Goal: Transaction & Acquisition: Obtain resource

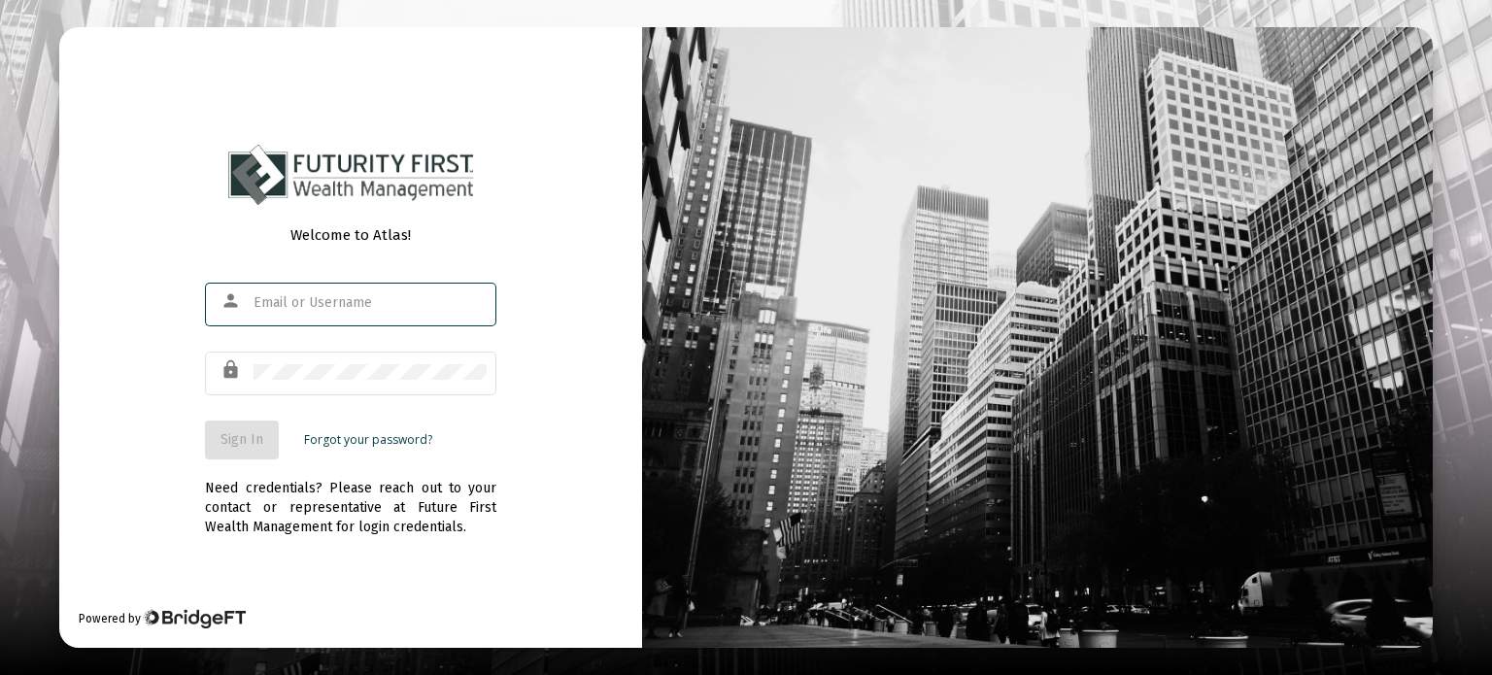
type input "[EMAIL_ADDRESS][DOMAIN_NAME]"
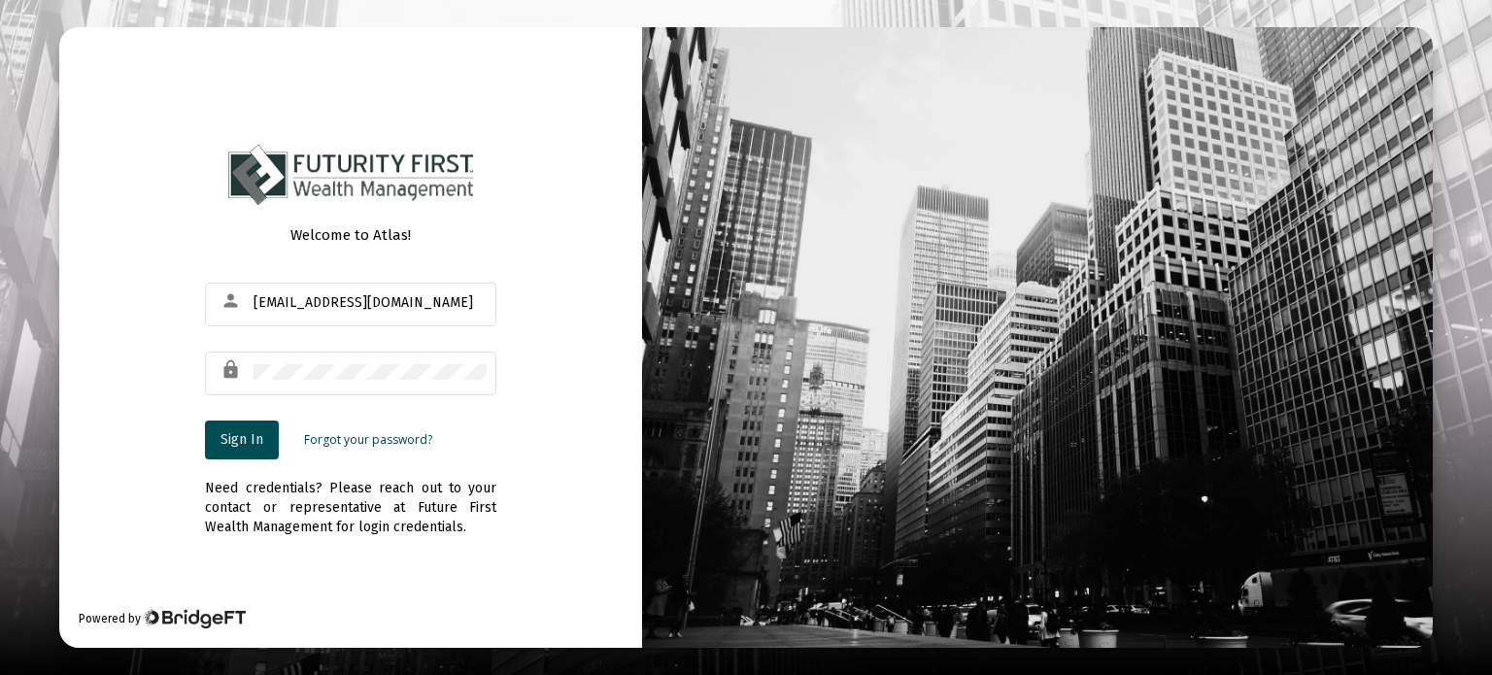
click at [246, 446] on span "Sign In" at bounding box center [242, 439] width 43 height 17
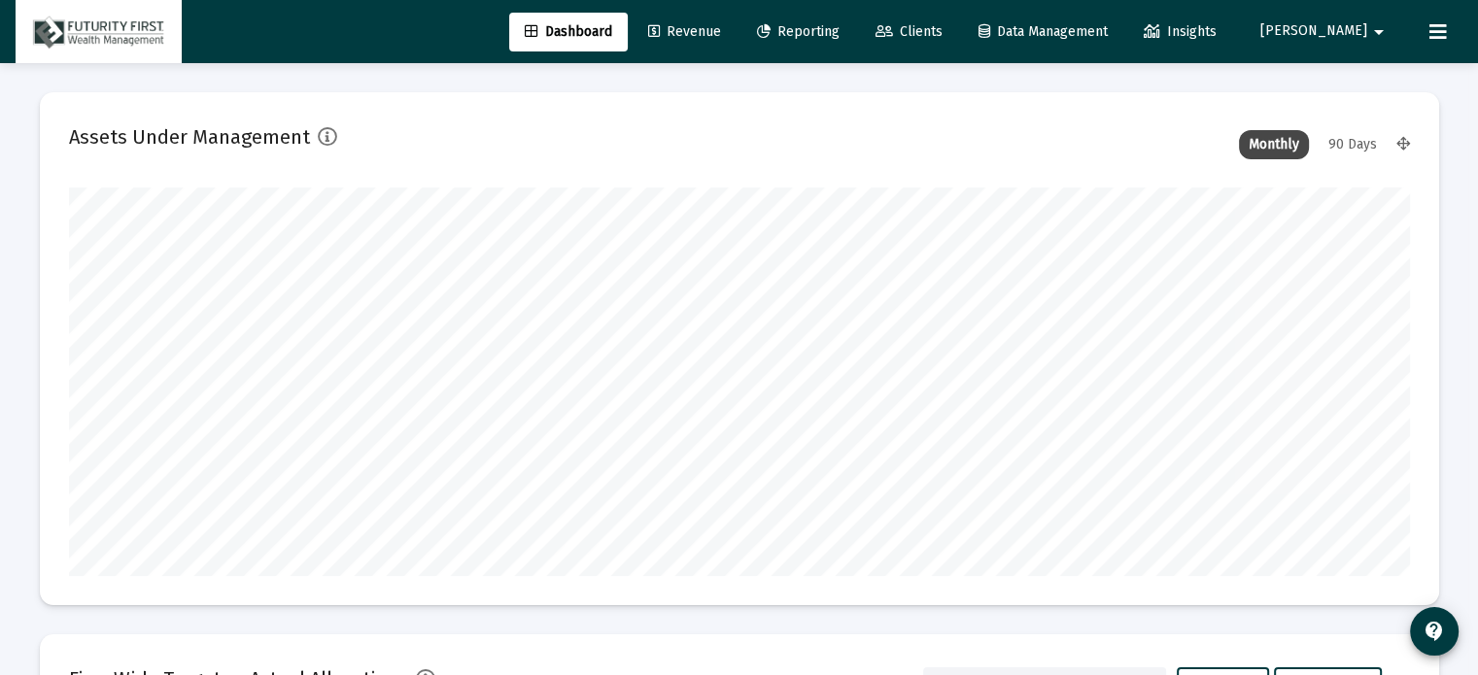
scroll to position [389, 722]
type input "[DATE]"
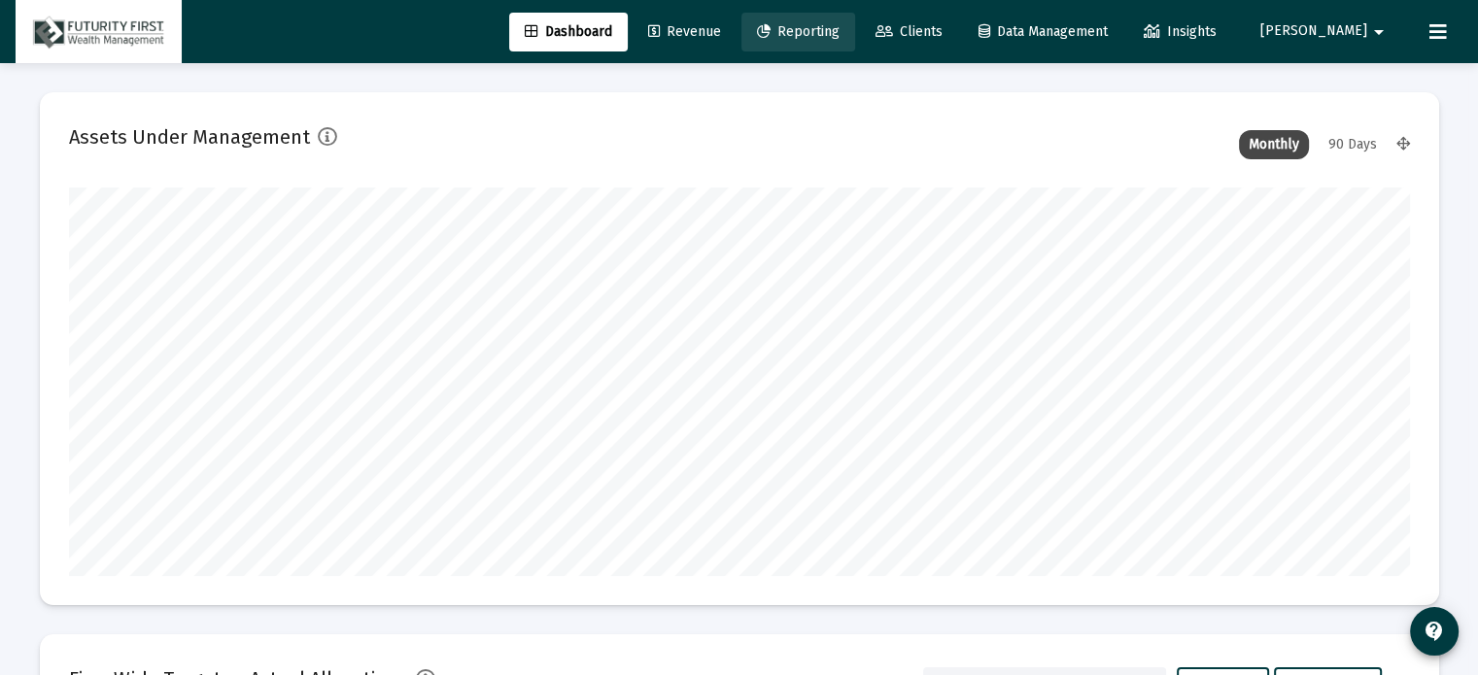
click at [839, 32] on span "Reporting" at bounding box center [798, 31] width 83 height 17
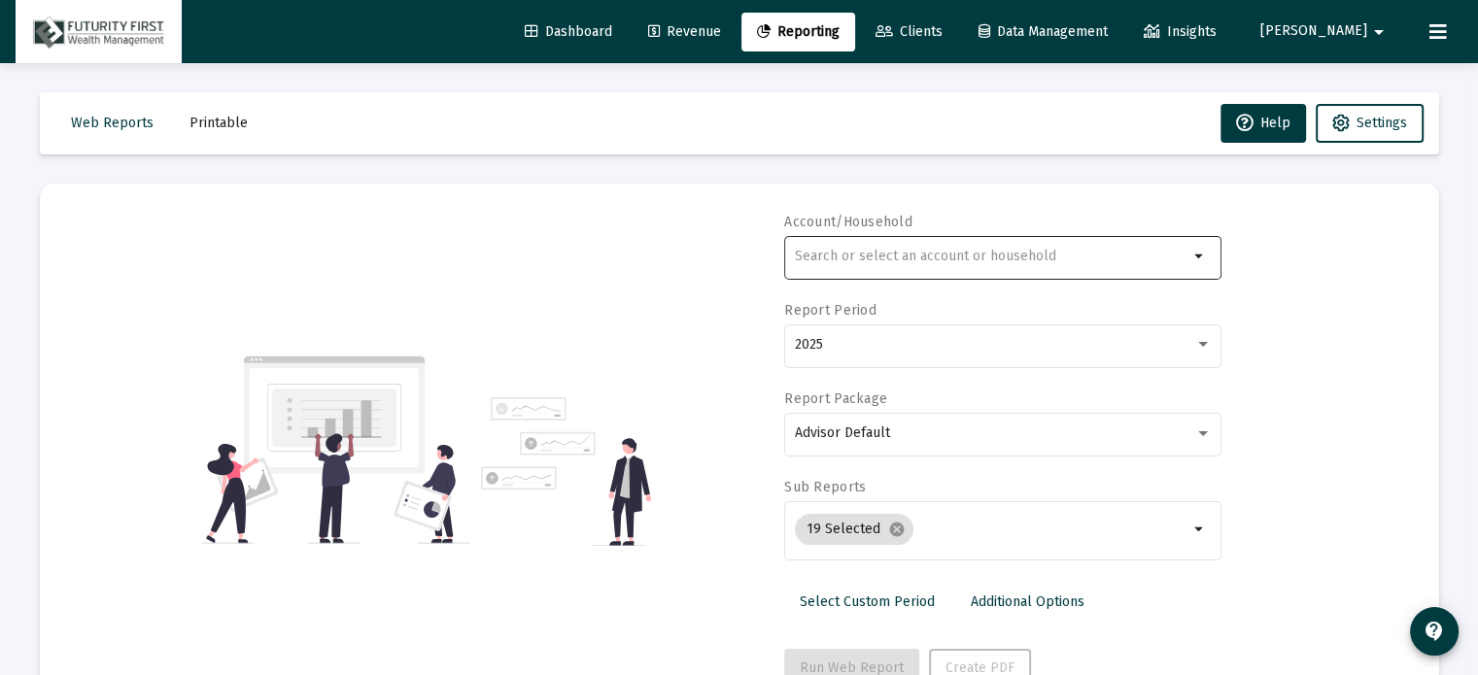
click at [894, 233] on div at bounding box center [991, 256] width 393 height 48
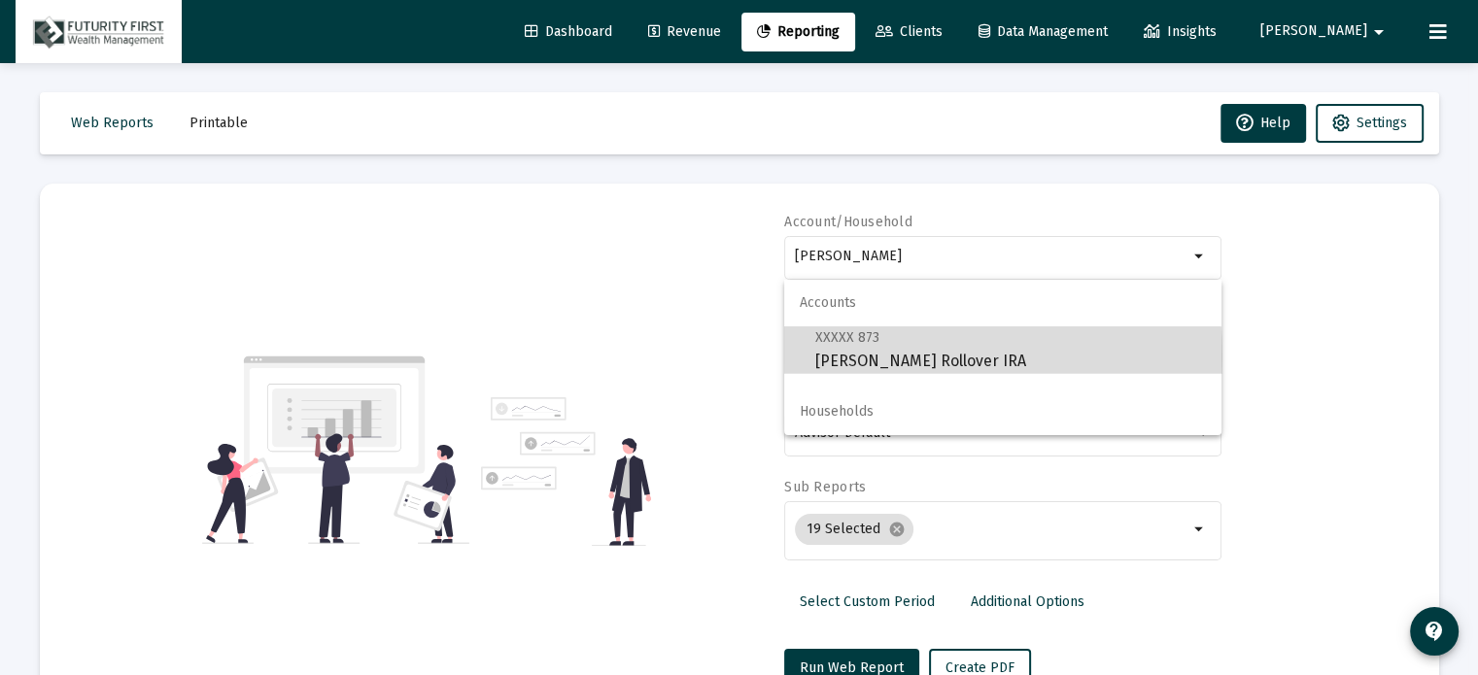
click at [875, 356] on span "XXXXX 873 [PERSON_NAME] Rollover IRA" at bounding box center [1010, 349] width 391 height 48
type input "[PERSON_NAME] Rollover IRA"
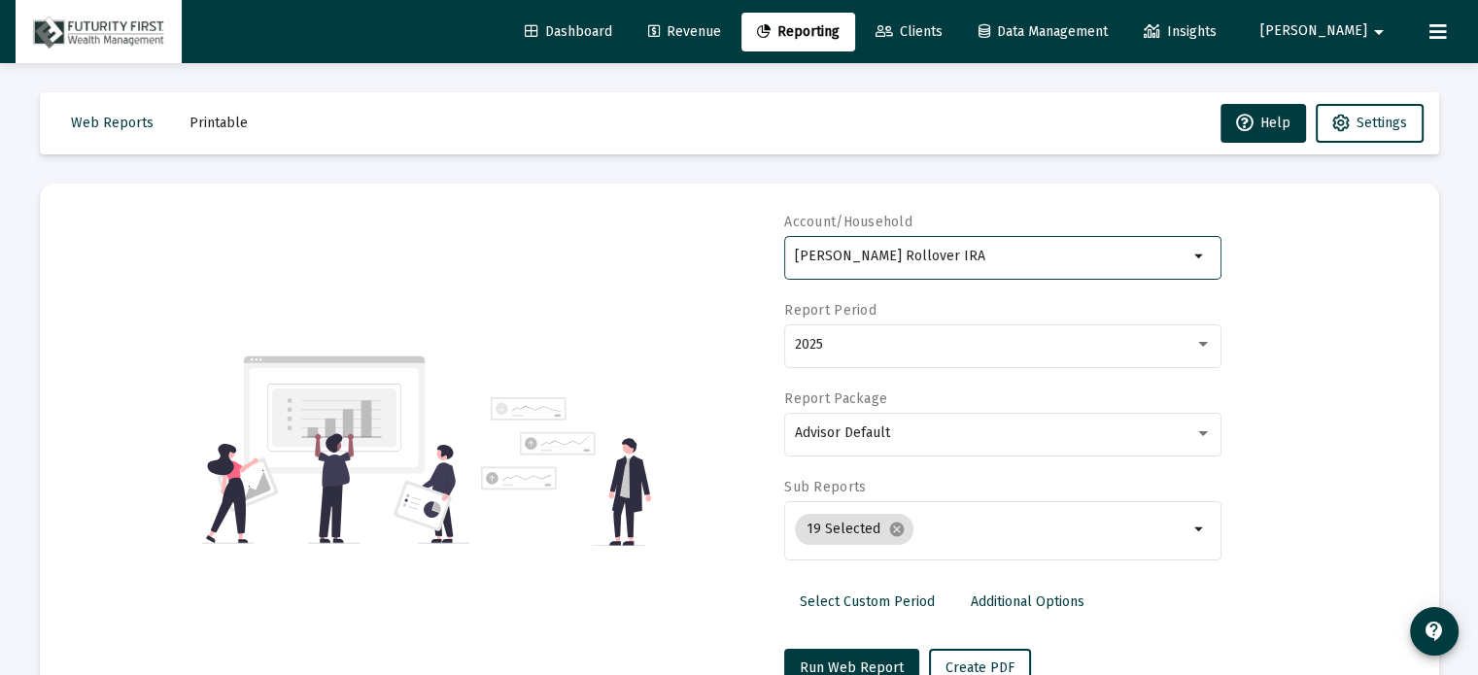
scroll to position [69, 0]
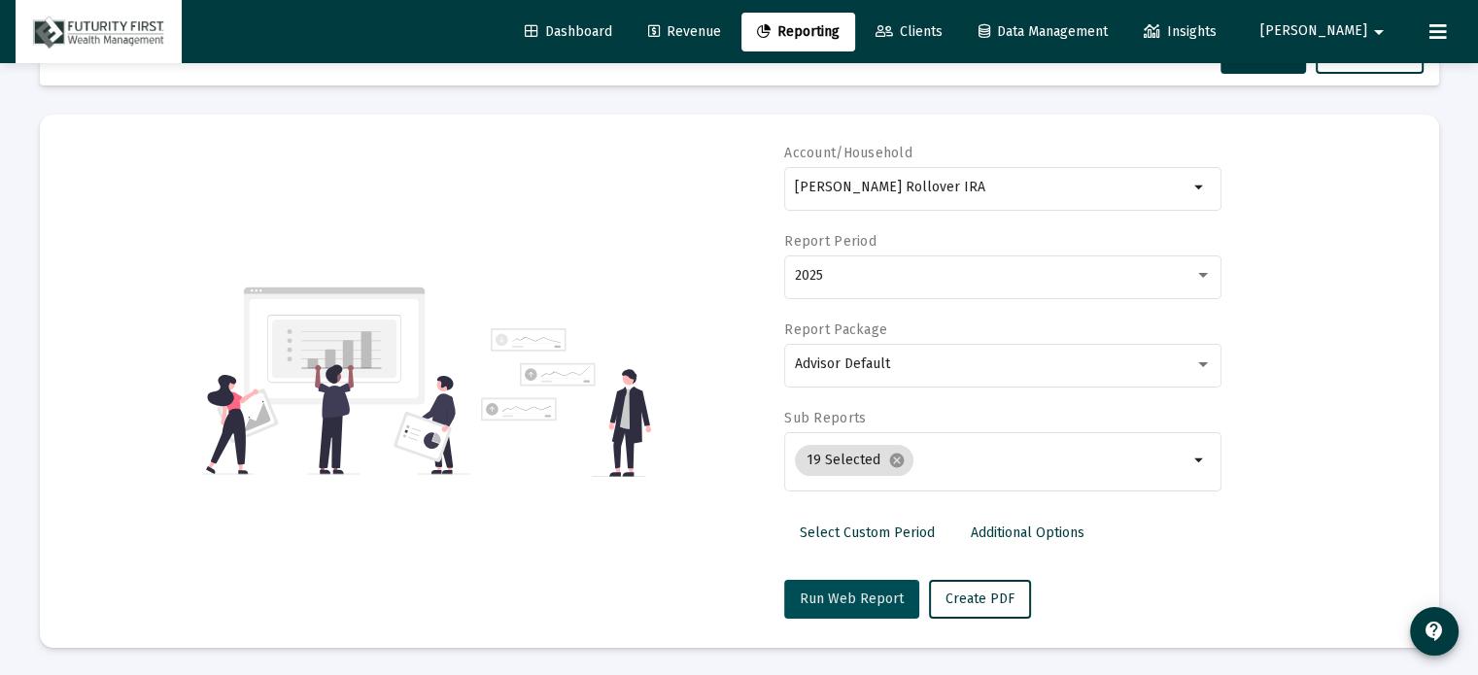
click at [845, 608] on button "Run Web Report" at bounding box center [851, 599] width 135 height 39
select select "View all"
click at [1000, 610] on button "Push to PDF" at bounding box center [983, 599] width 109 height 39
click at [991, 591] on span "Push to PDF" at bounding box center [983, 599] width 76 height 17
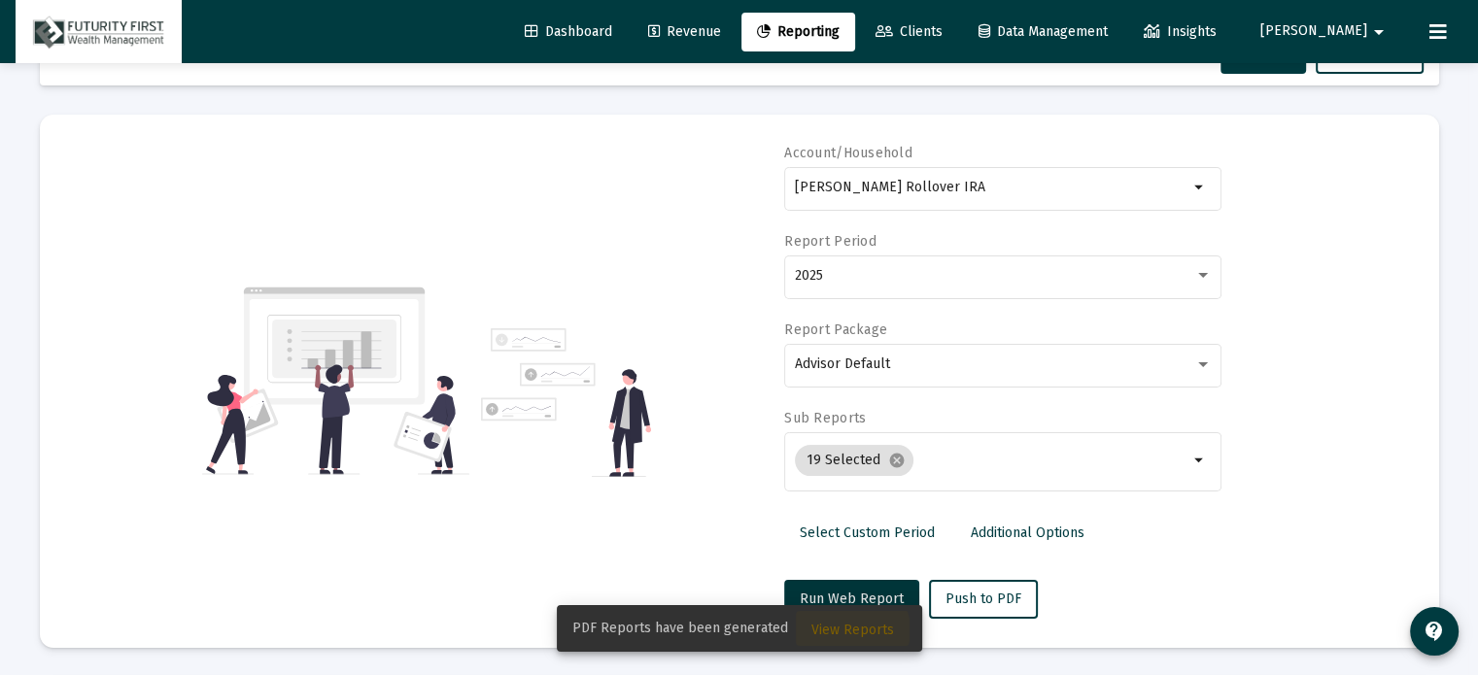
click at [848, 631] on span "View Reports" at bounding box center [852, 630] width 83 height 17
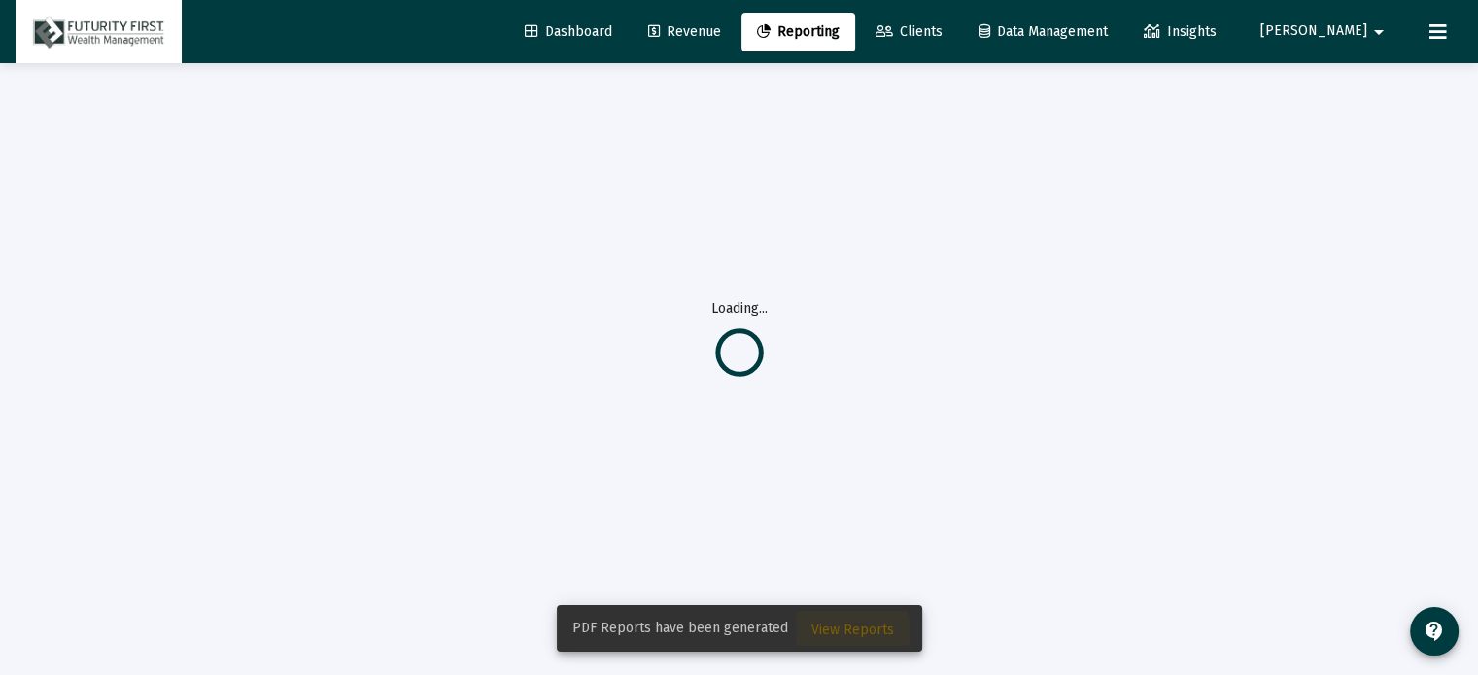
scroll to position [62, 0]
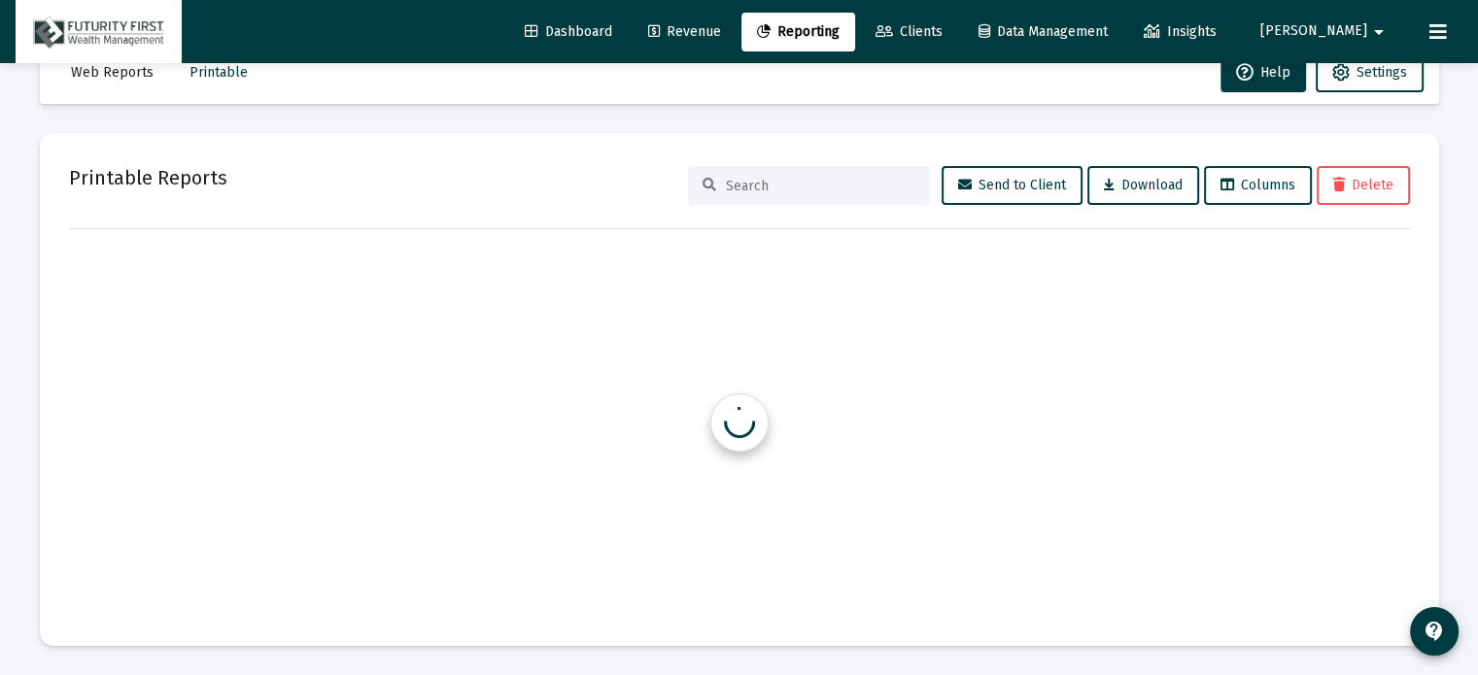
scroll to position [51, 0]
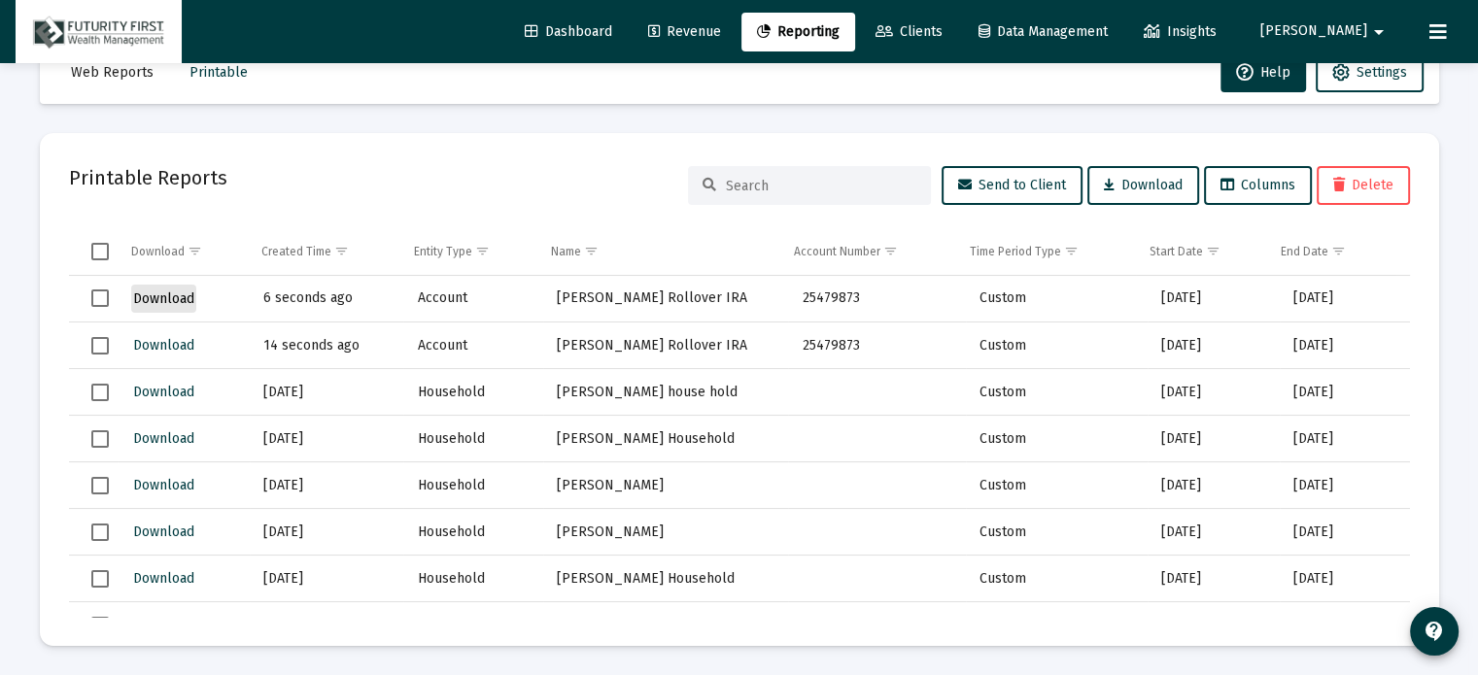
click at [160, 298] on span "Download" at bounding box center [163, 299] width 61 height 17
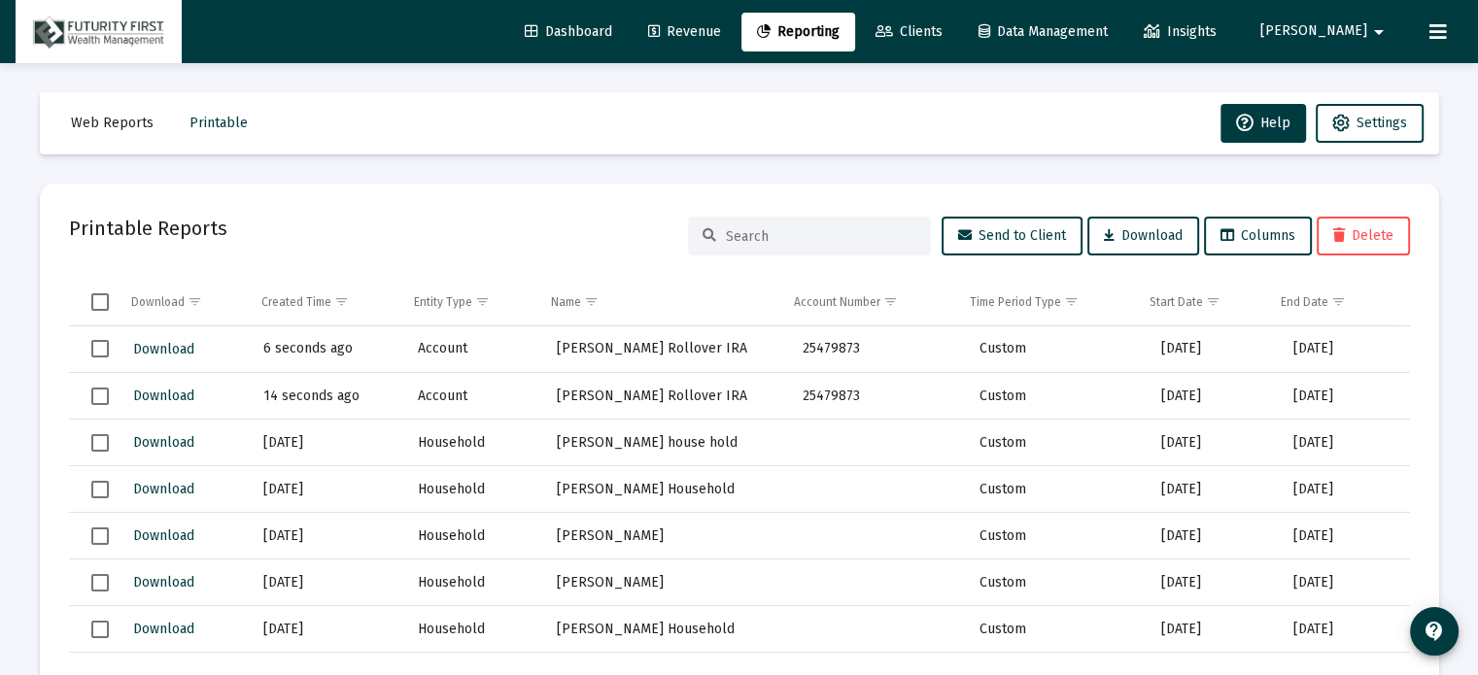
click at [996, 124] on mat-toolbar-row "Web Reports Printable Help Settings" at bounding box center [739, 123] width 1399 height 62
click at [843, 20] on link "Reporting" at bounding box center [798, 32] width 114 height 39
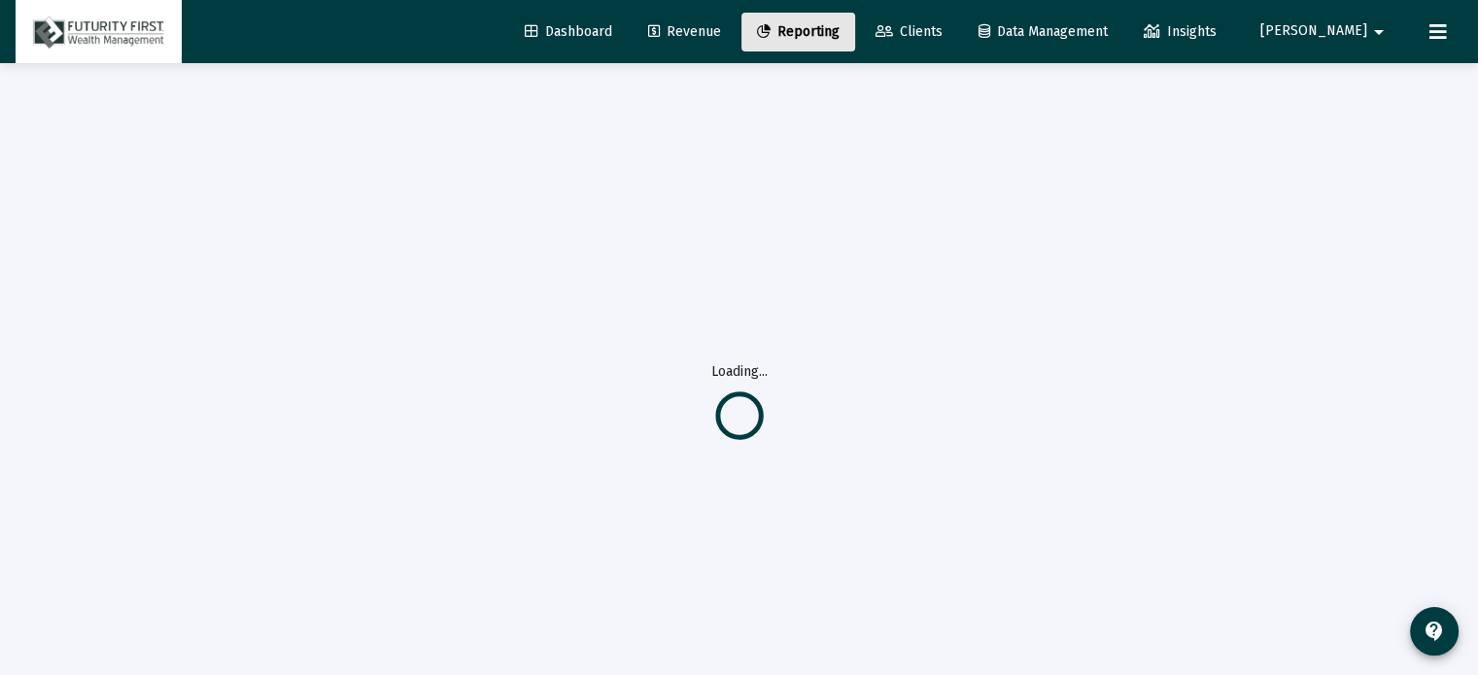
select select "View all"
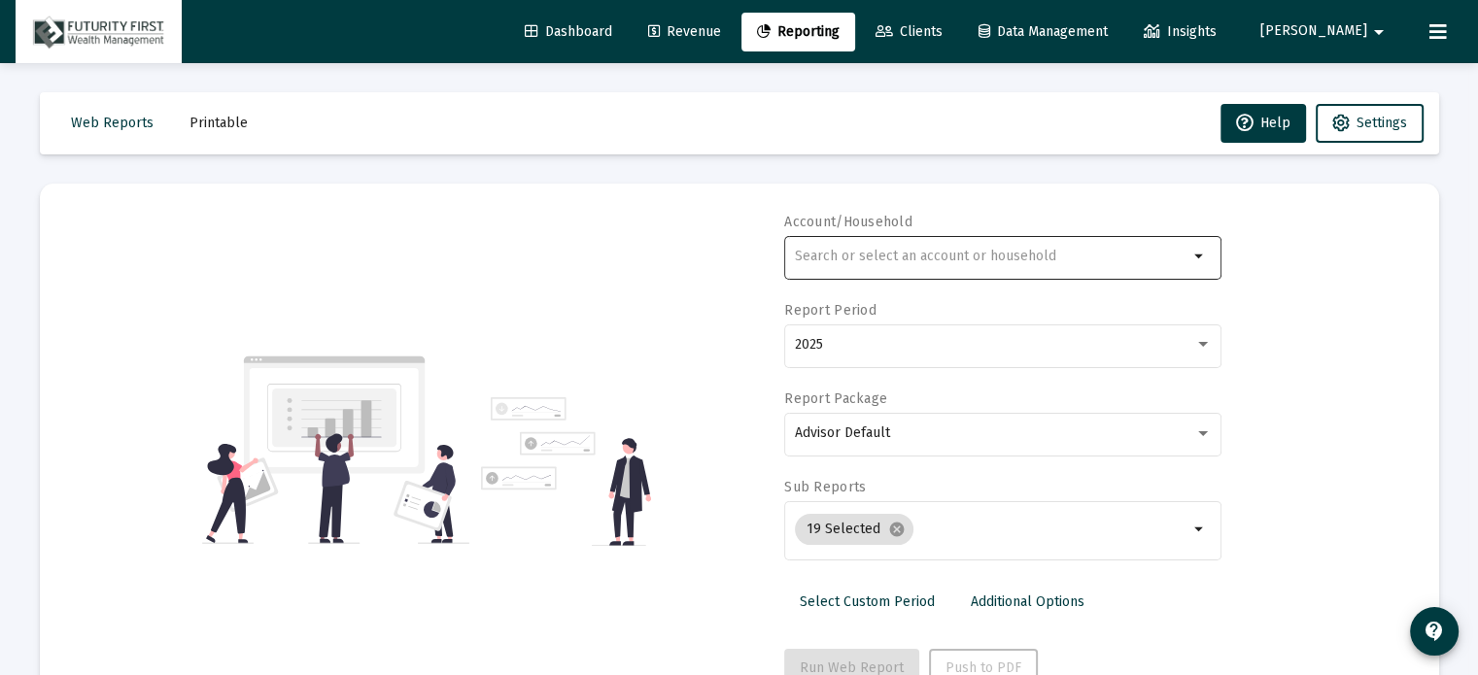
click at [902, 241] on div at bounding box center [991, 256] width 393 height 48
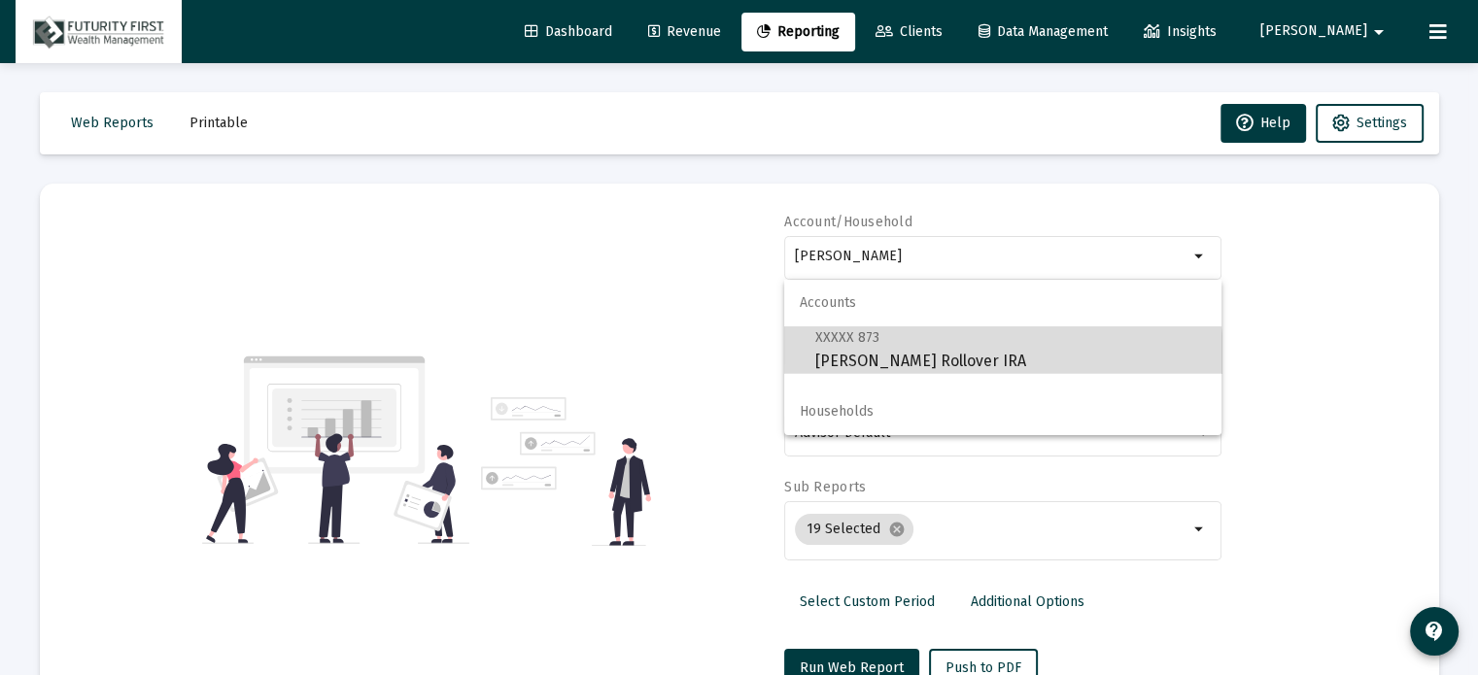
click at [940, 367] on span "XXXXX 873 [PERSON_NAME] Rollover IRA" at bounding box center [1010, 349] width 391 height 48
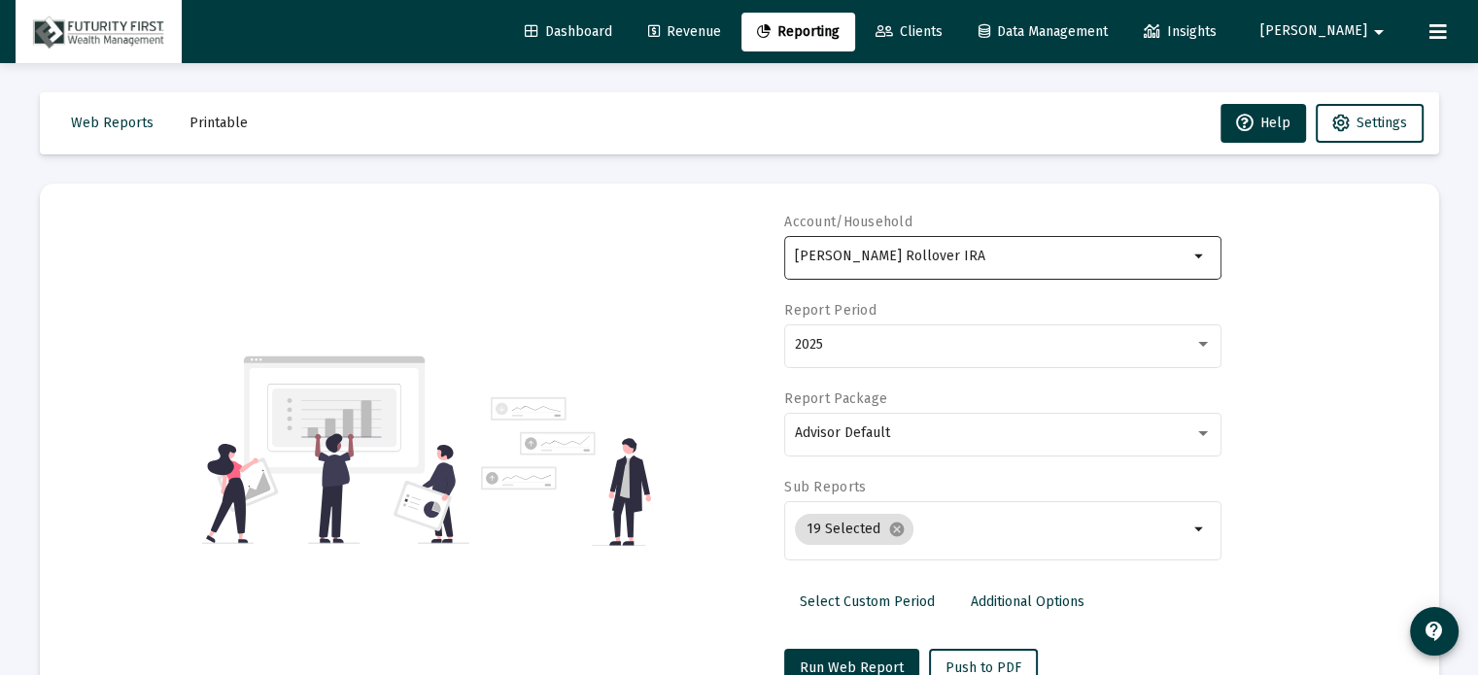
click at [1004, 245] on div "[PERSON_NAME] Rollover IRA" at bounding box center [991, 256] width 393 height 48
drag, startPoint x: 987, startPoint y: 254, endPoint x: 731, endPoint y: 251, distance: 256.5
click at [731, 251] on div "Account/Household [PERSON_NAME] Rollover IRA arrow_drop_down Report Period 2025…" at bounding box center [739, 450] width 1341 height 475
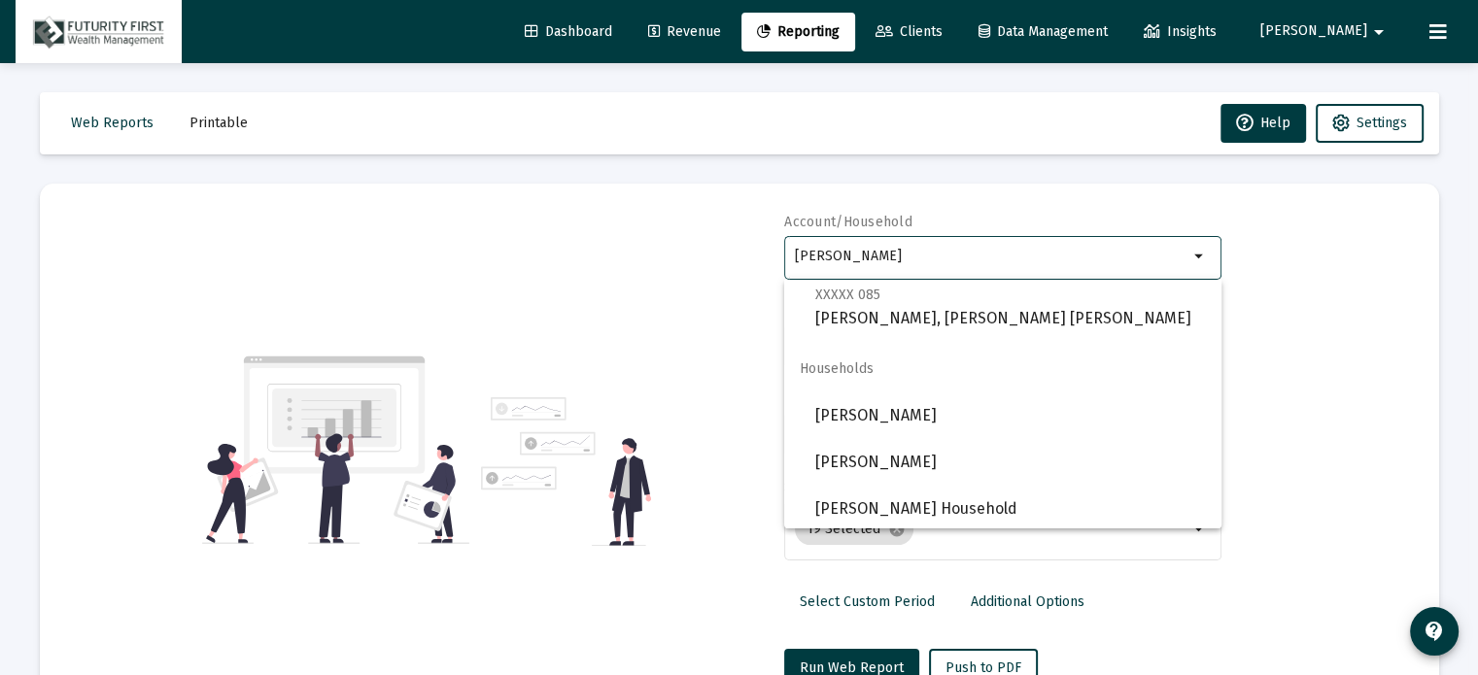
scroll to position [171, 0]
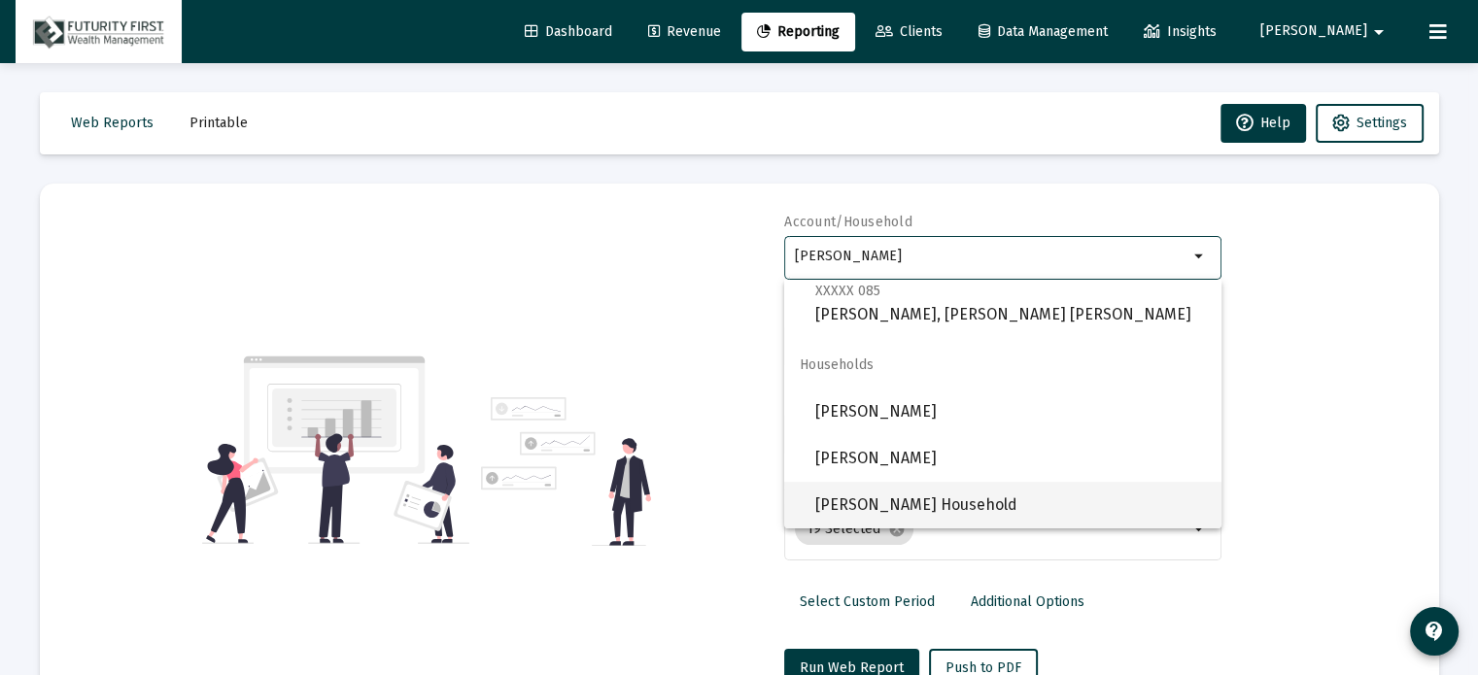
click at [916, 505] on span "[PERSON_NAME] Household" at bounding box center [1010, 505] width 391 height 47
type input "[PERSON_NAME] Household"
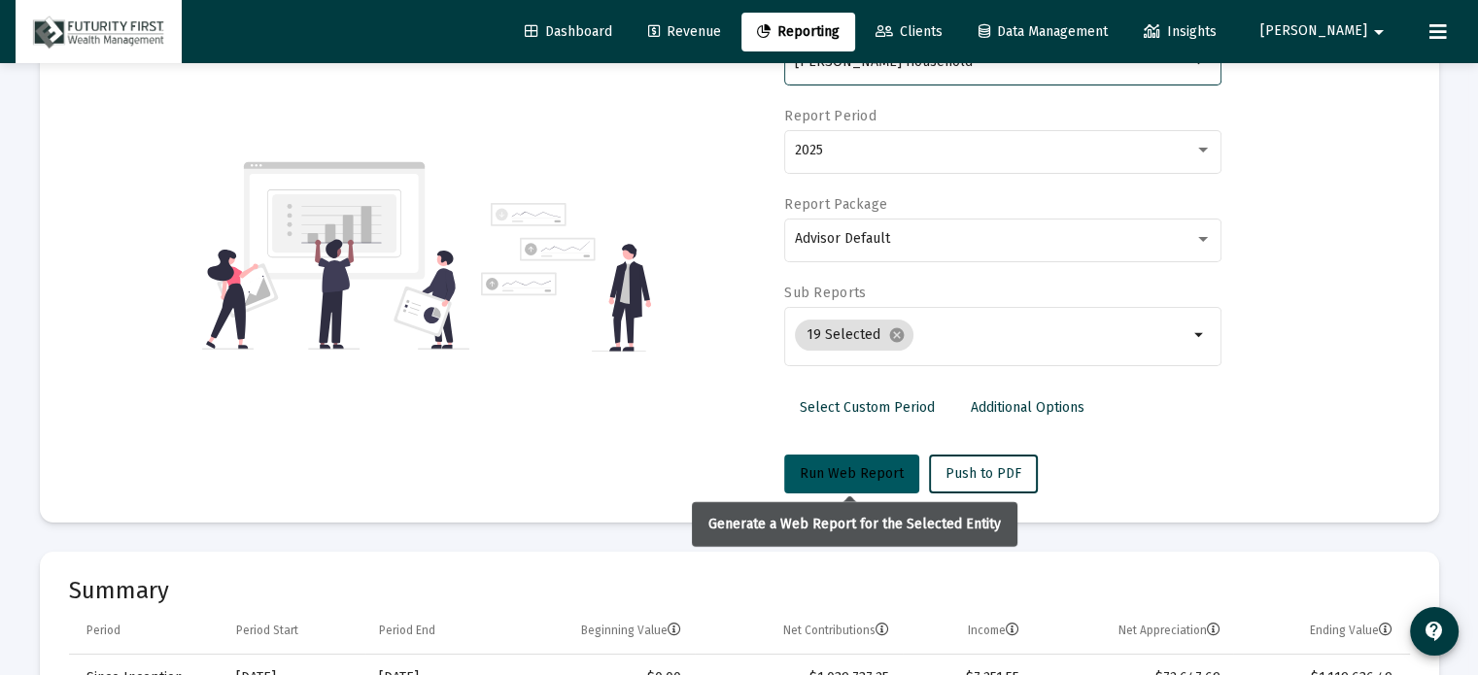
click at [851, 487] on button "Run Web Report" at bounding box center [851, 474] width 135 height 39
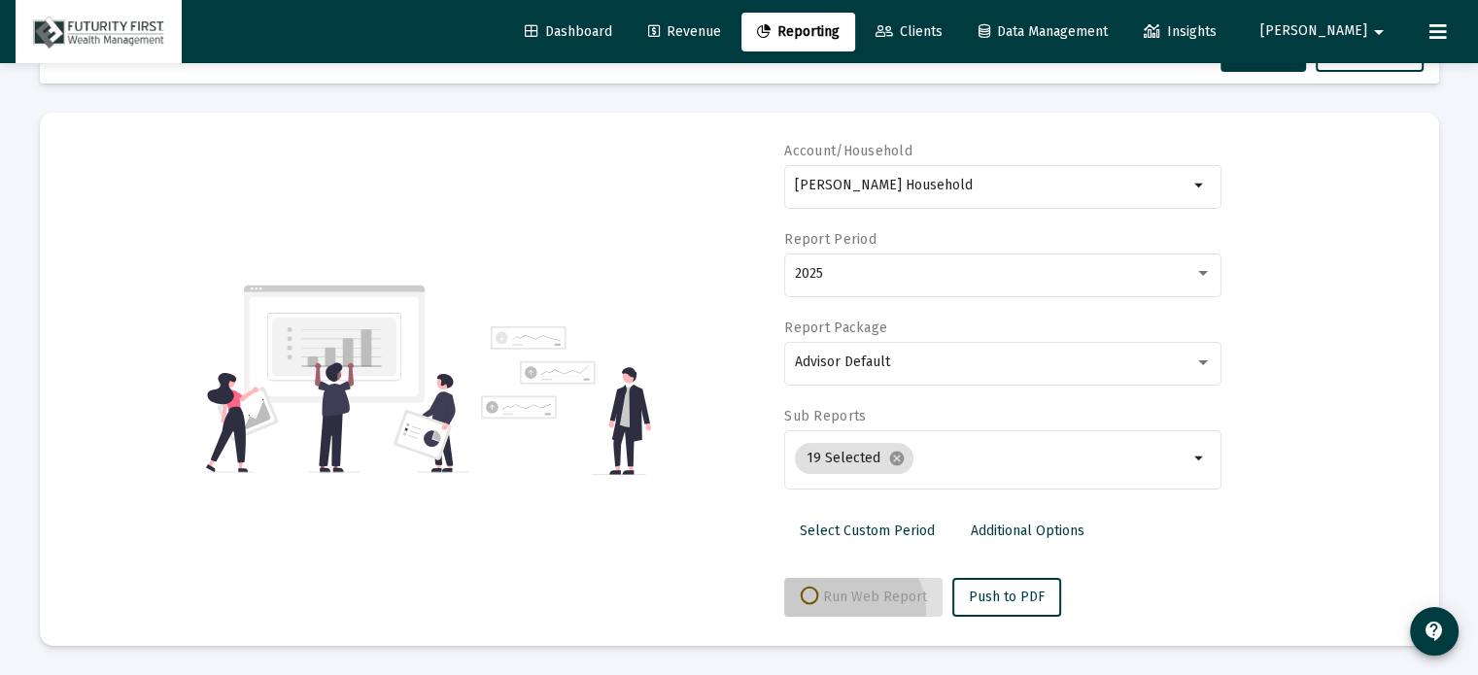
scroll to position [69, 0]
select select "View all"
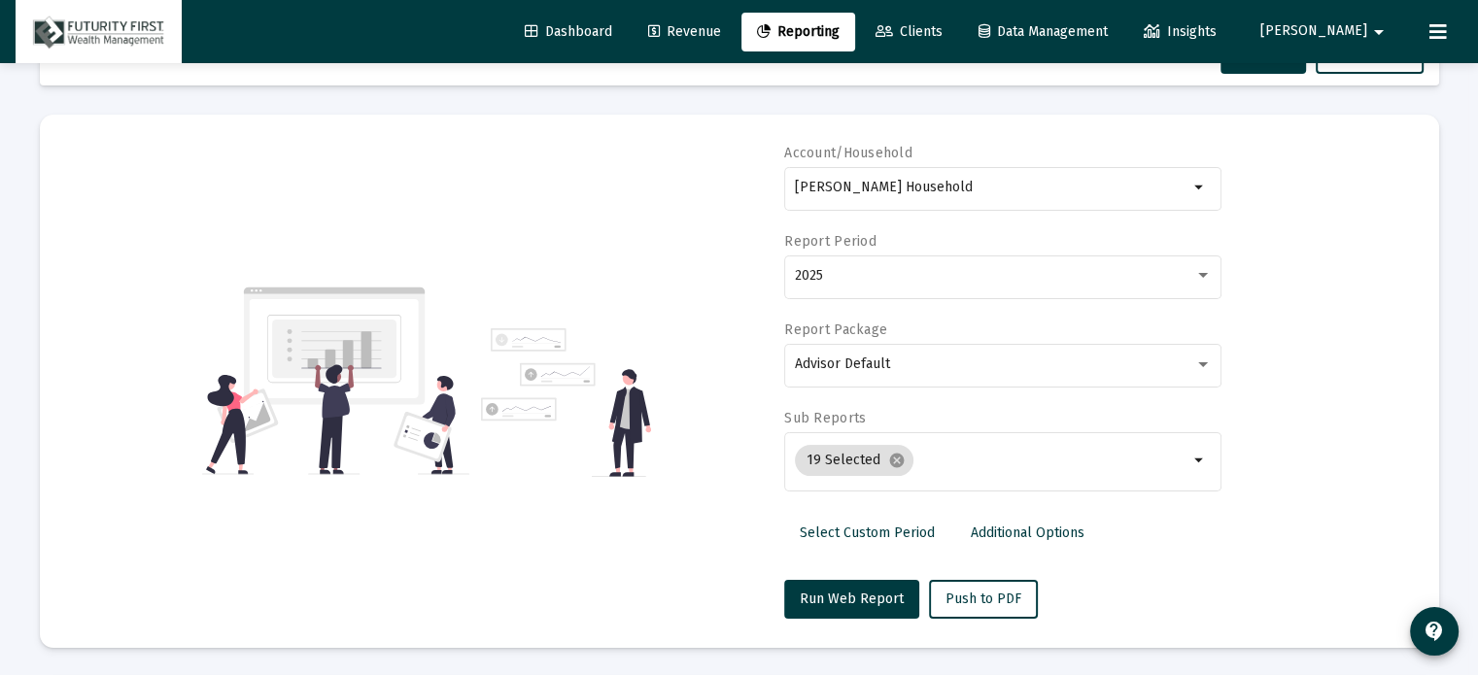
scroll to position [194, 0]
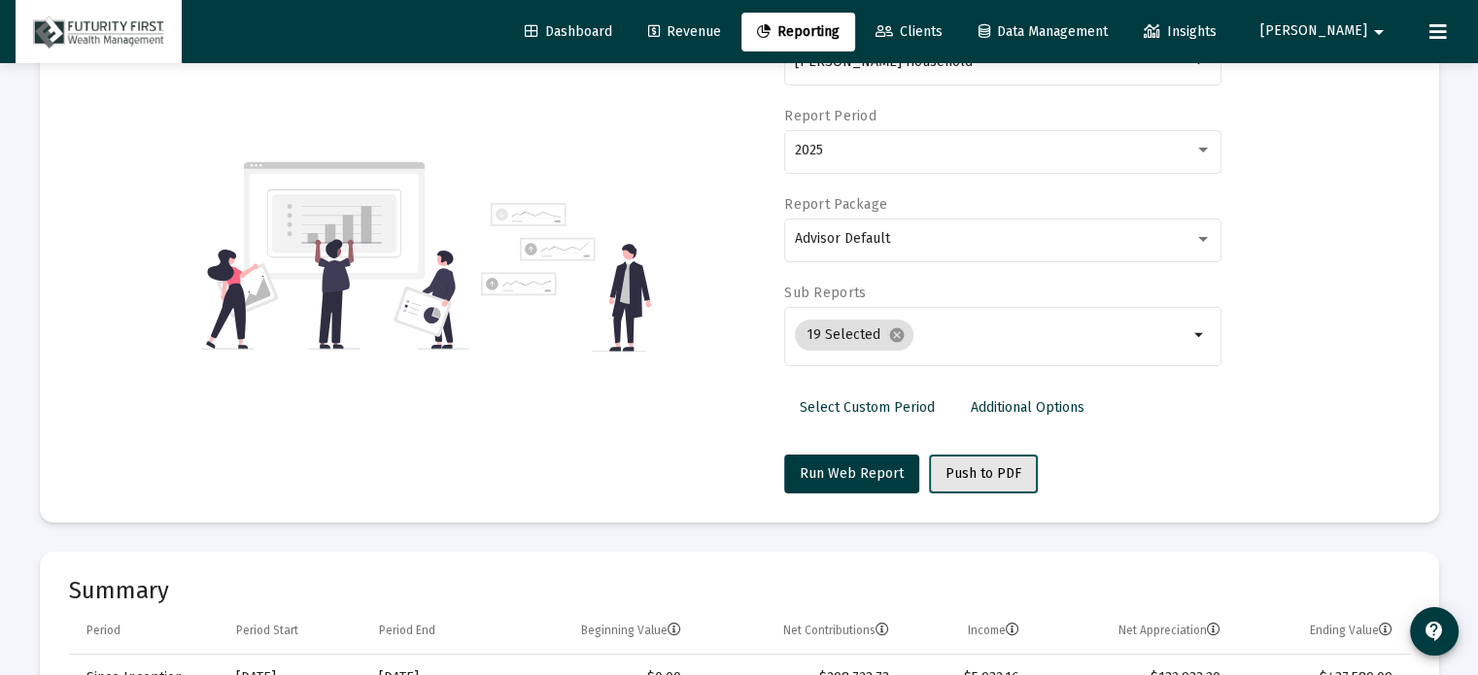
click at [971, 483] on button "Push to PDF" at bounding box center [983, 474] width 109 height 39
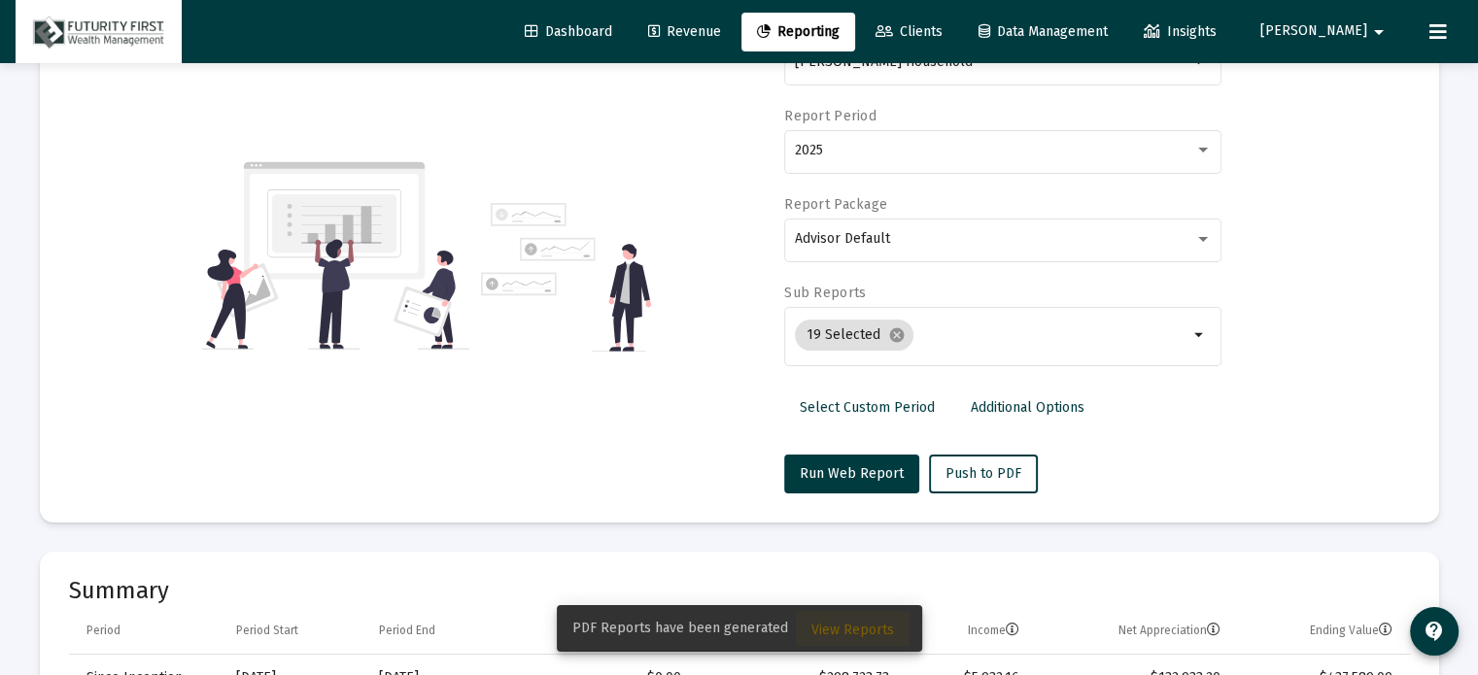
click at [867, 637] on span "View Reports" at bounding box center [852, 630] width 83 height 17
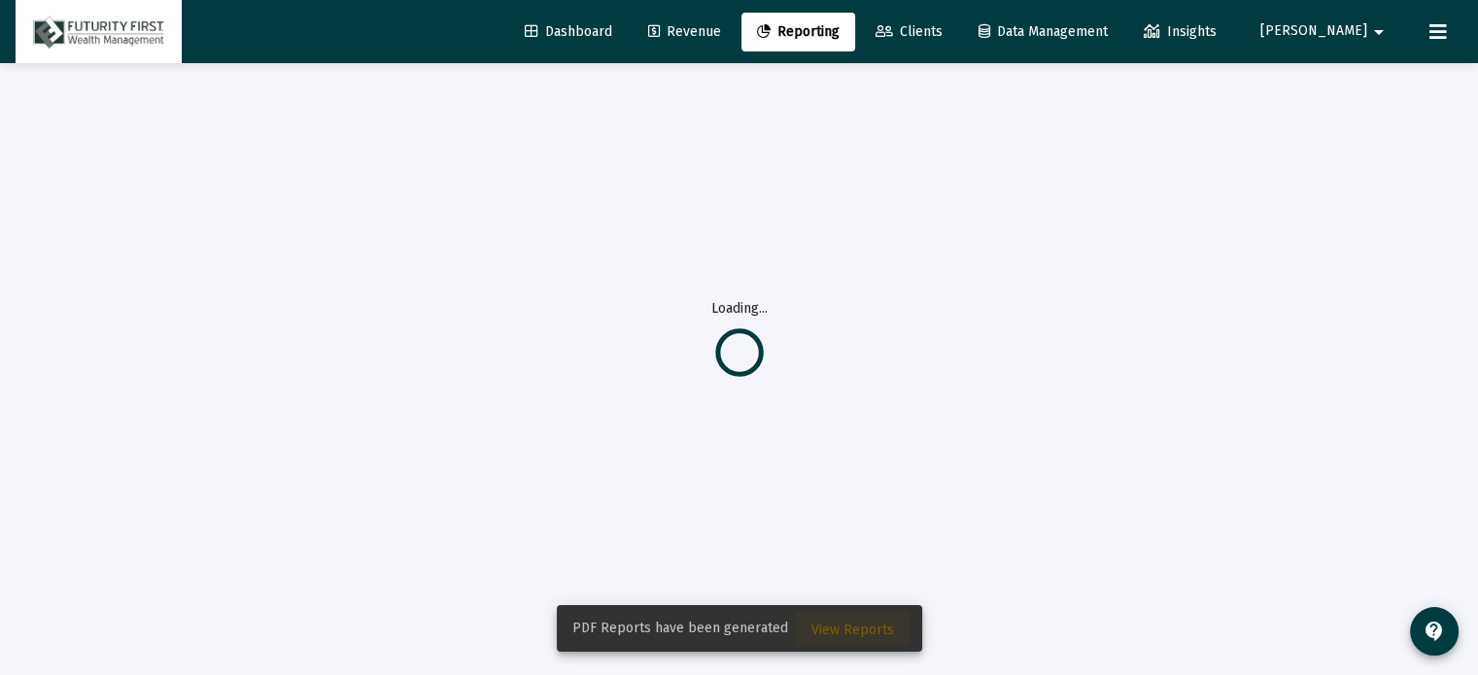
scroll to position [62, 0]
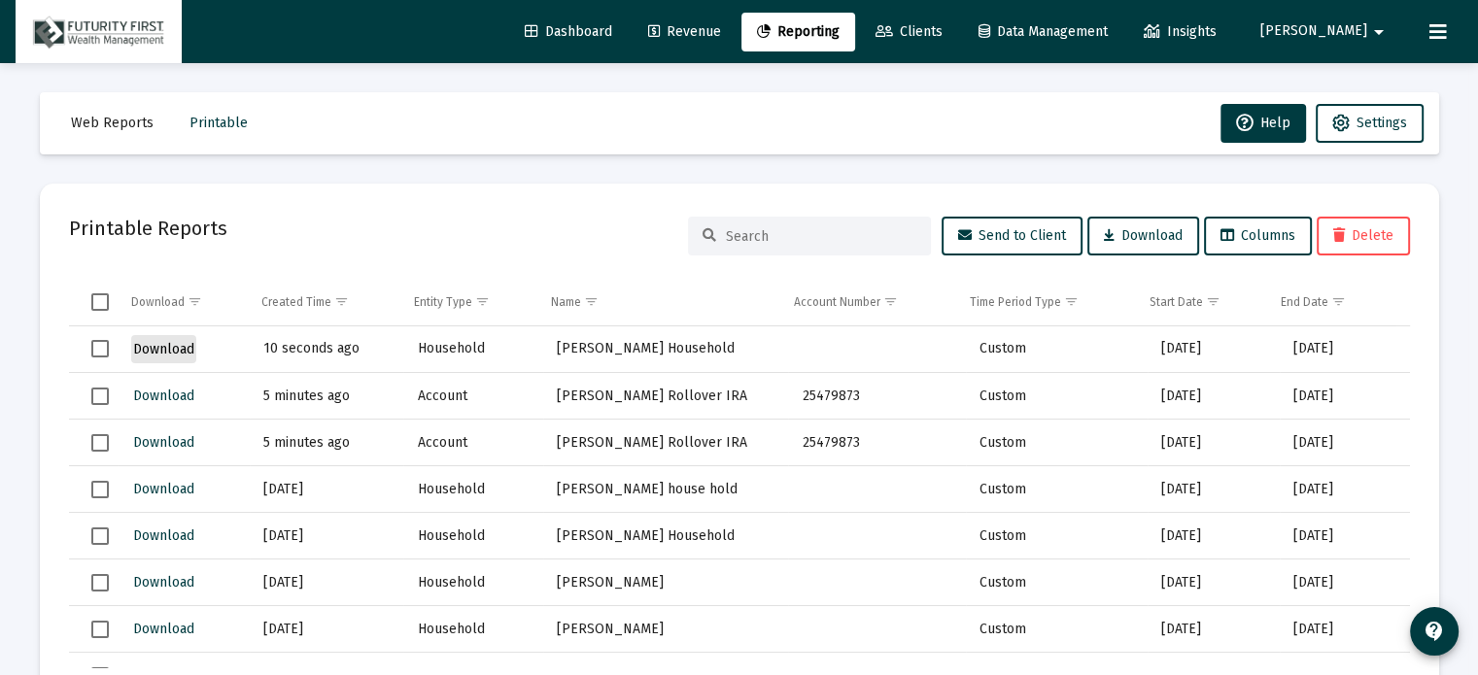
click at [166, 353] on span "Download" at bounding box center [163, 349] width 61 height 17
click at [836, 239] on input at bounding box center [821, 236] width 190 height 17
click at [839, 34] on span "Reporting" at bounding box center [798, 31] width 83 height 17
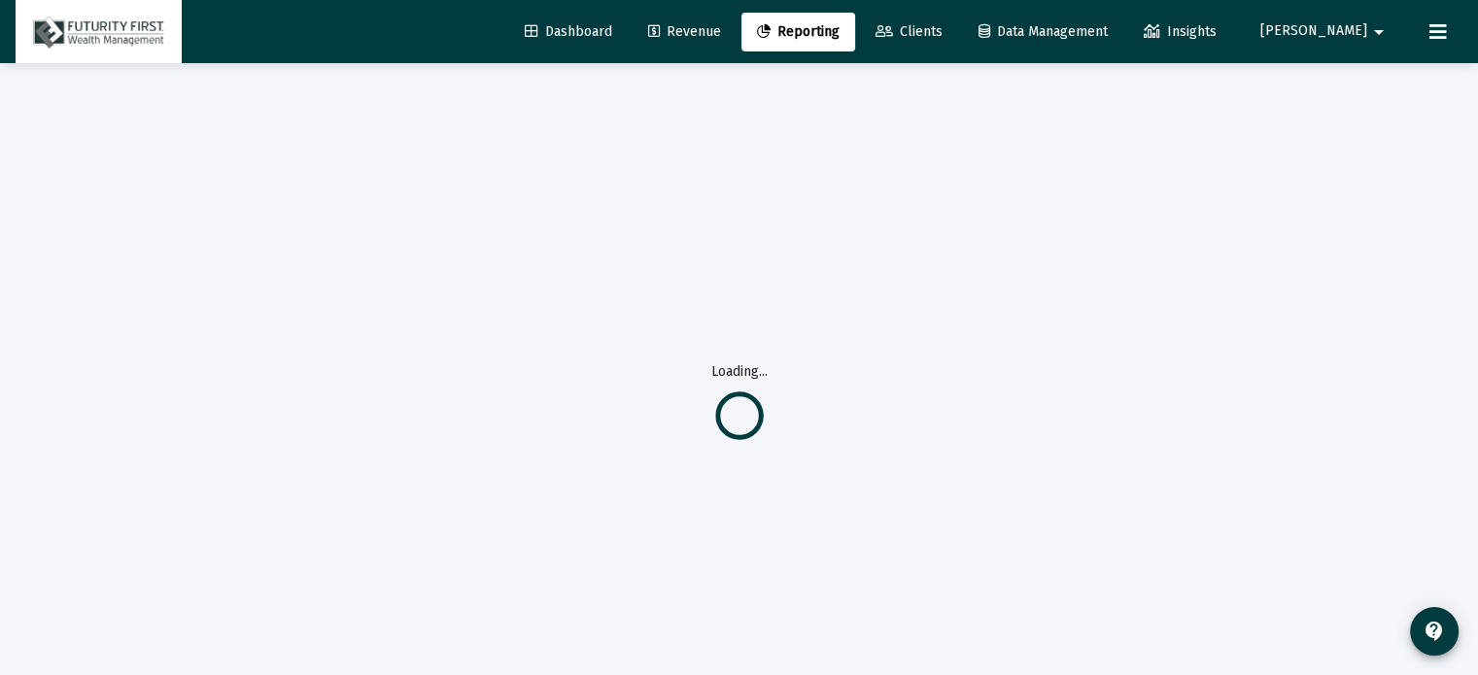
select select "View all"
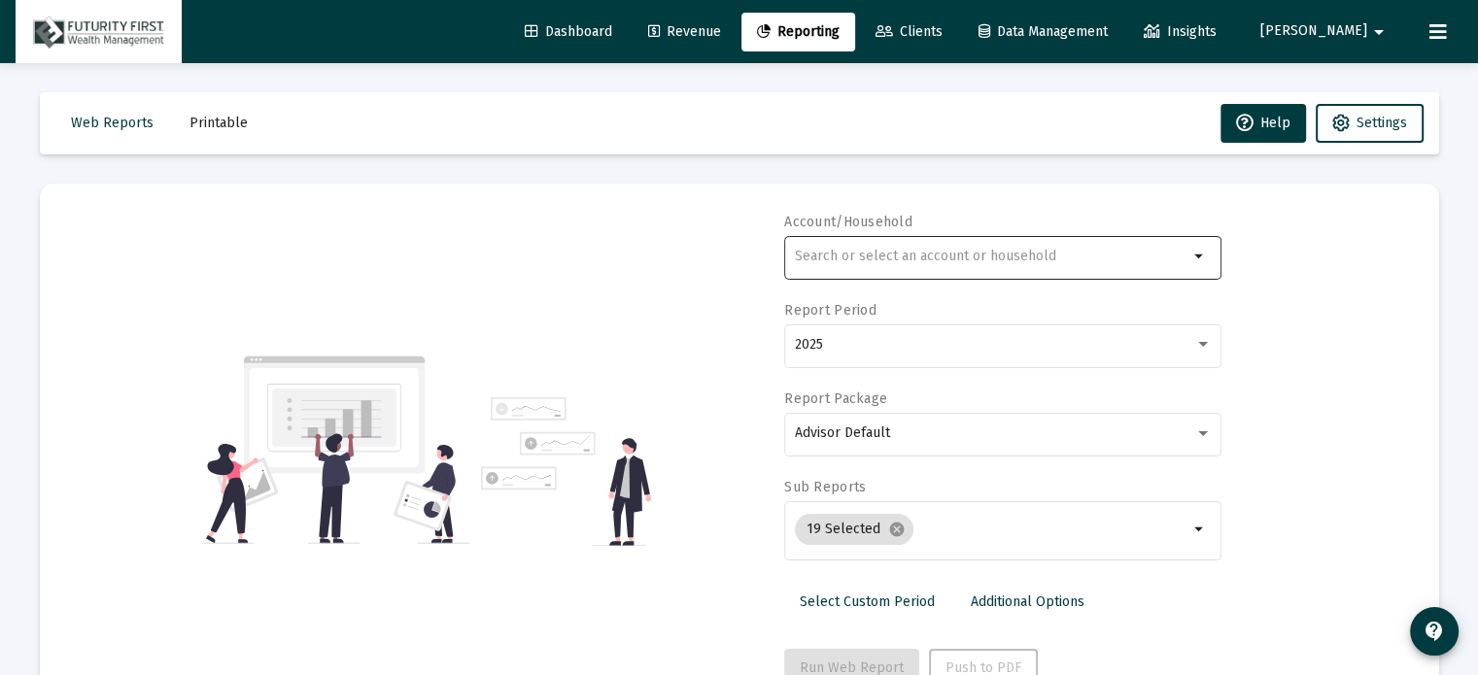
click at [951, 255] on input "text" at bounding box center [991, 257] width 393 height 16
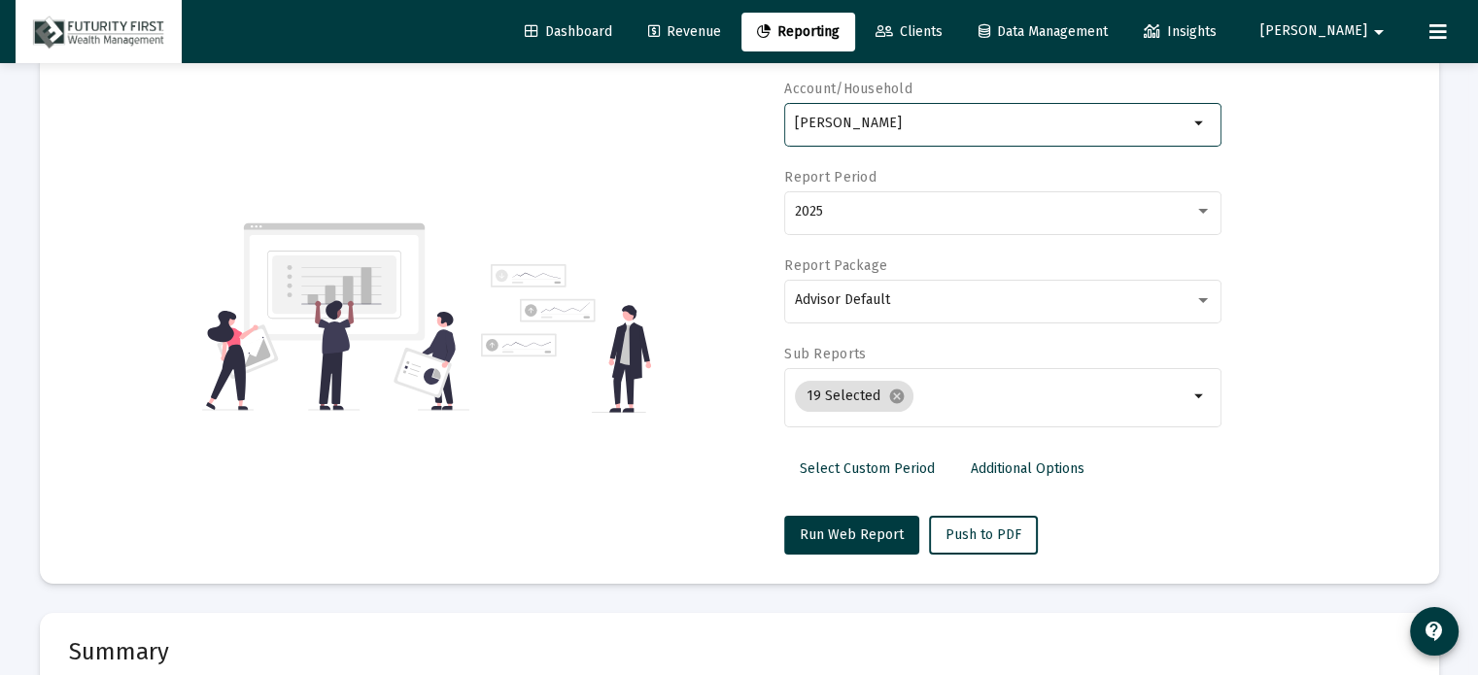
scroll to position [194, 0]
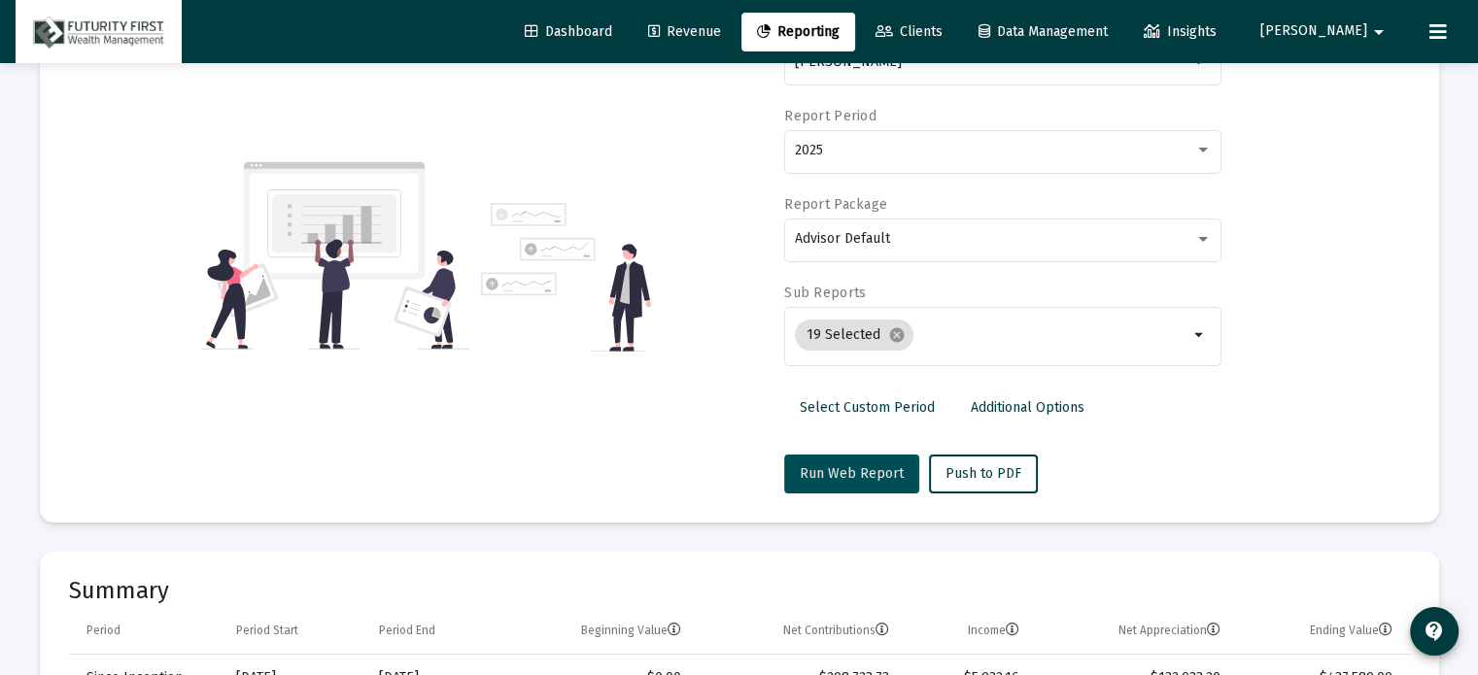
click at [827, 475] on span "Run Web Report" at bounding box center [852, 473] width 104 height 17
click at [841, 476] on span "Run Web Report" at bounding box center [852, 473] width 104 height 17
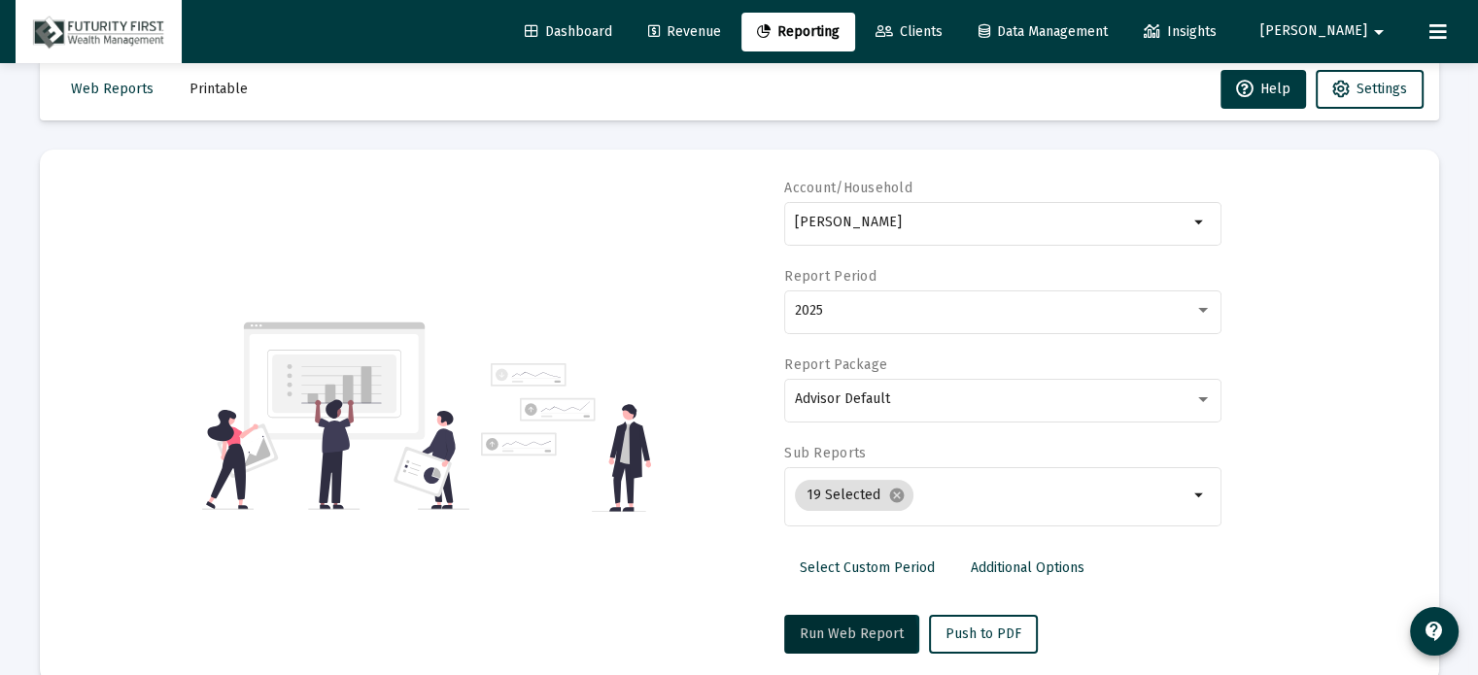
scroll to position [0, 0]
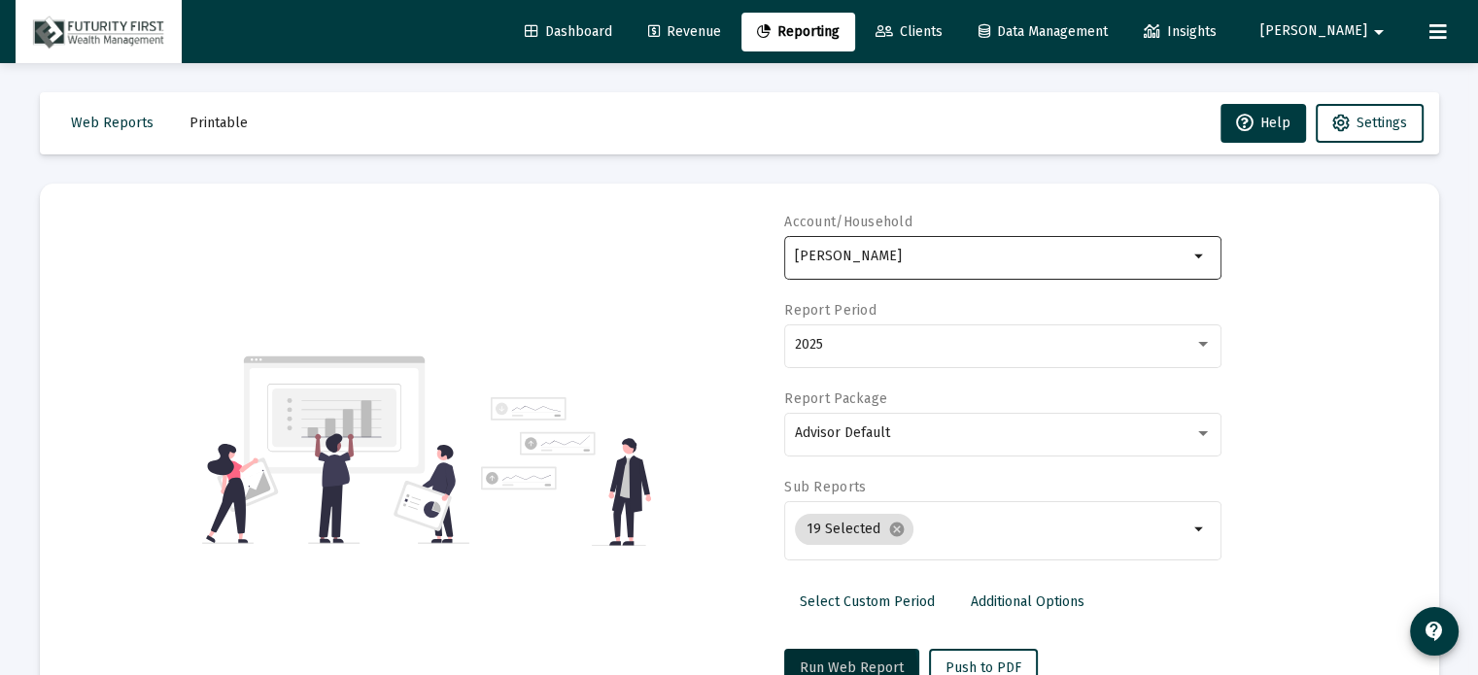
click at [960, 253] on input "[PERSON_NAME]" at bounding box center [991, 257] width 393 height 16
drag, startPoint x: 984, startPoint y: 262, endPoint x: 736, endPoint y: 248, distance: 248.2
click at [736, 248] on div "Account/Household [PERSON_NAME] arrow_drop_down Report Period 2025 Report Packa…" at bounding box center [739, 450] width 1341 height 475
type input "[PERSON_NAME]"
click at [915, 259] on input "[PERSON_NAME]" at bounding box center [991, 257] width 393 height 16
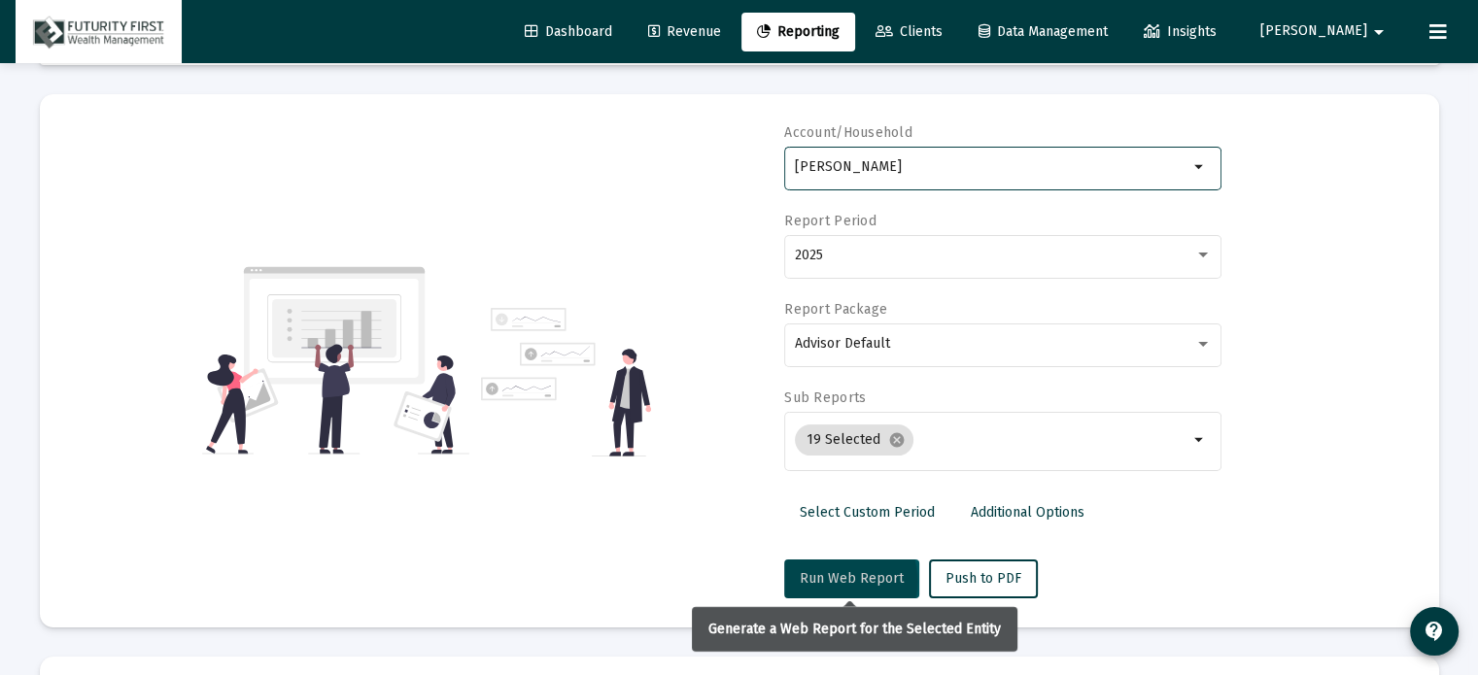
scroll to position [194, 0]
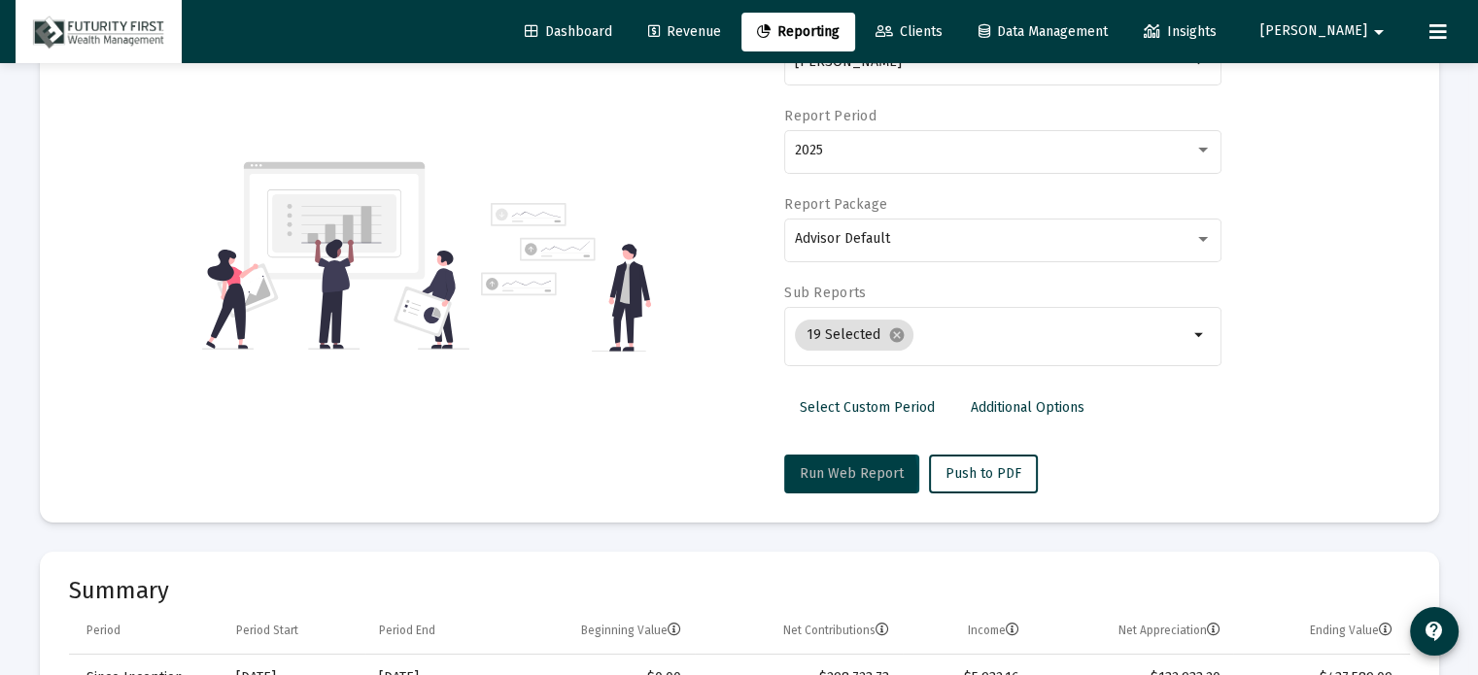
click at [887, 477] on span "Run Web Report" at bounding box center [852, 473] width 104 height 17
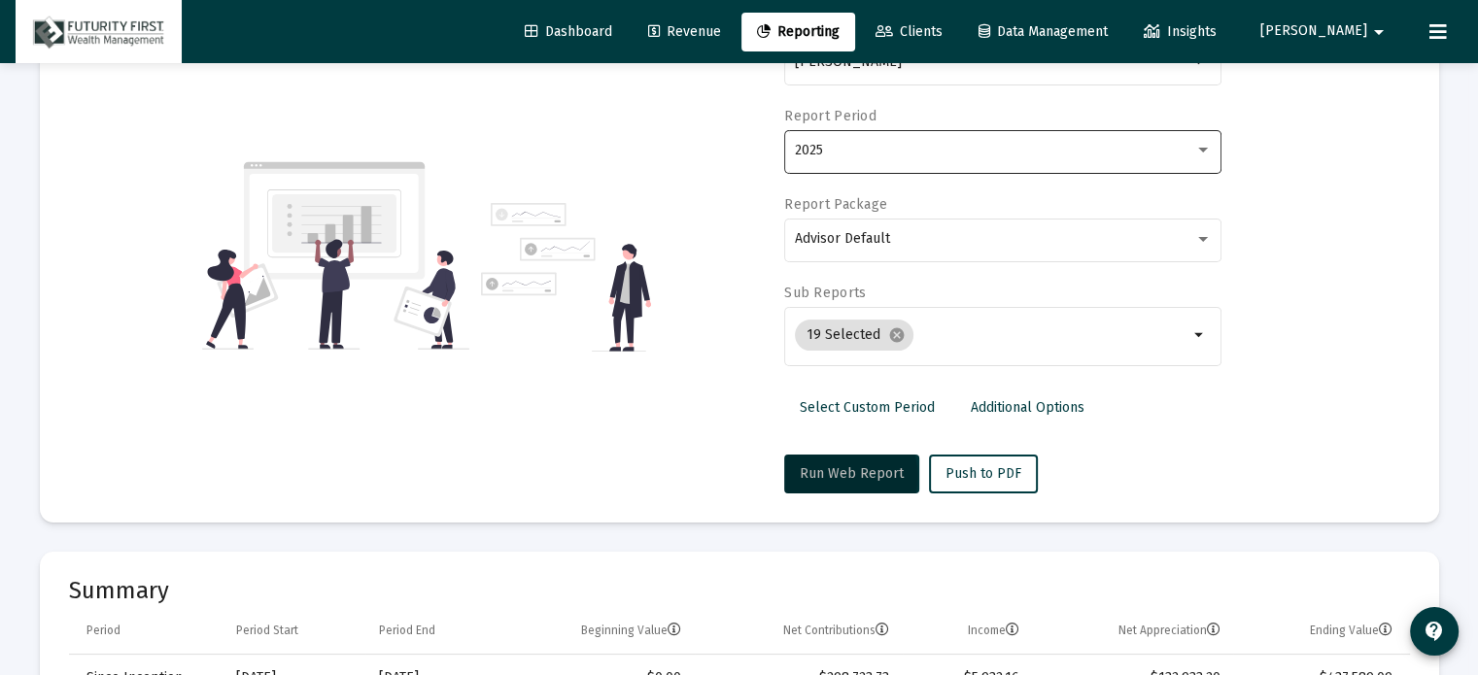
click at [906, 139] on div "2025" at bounding box center [1003, 150] width 417 height 48
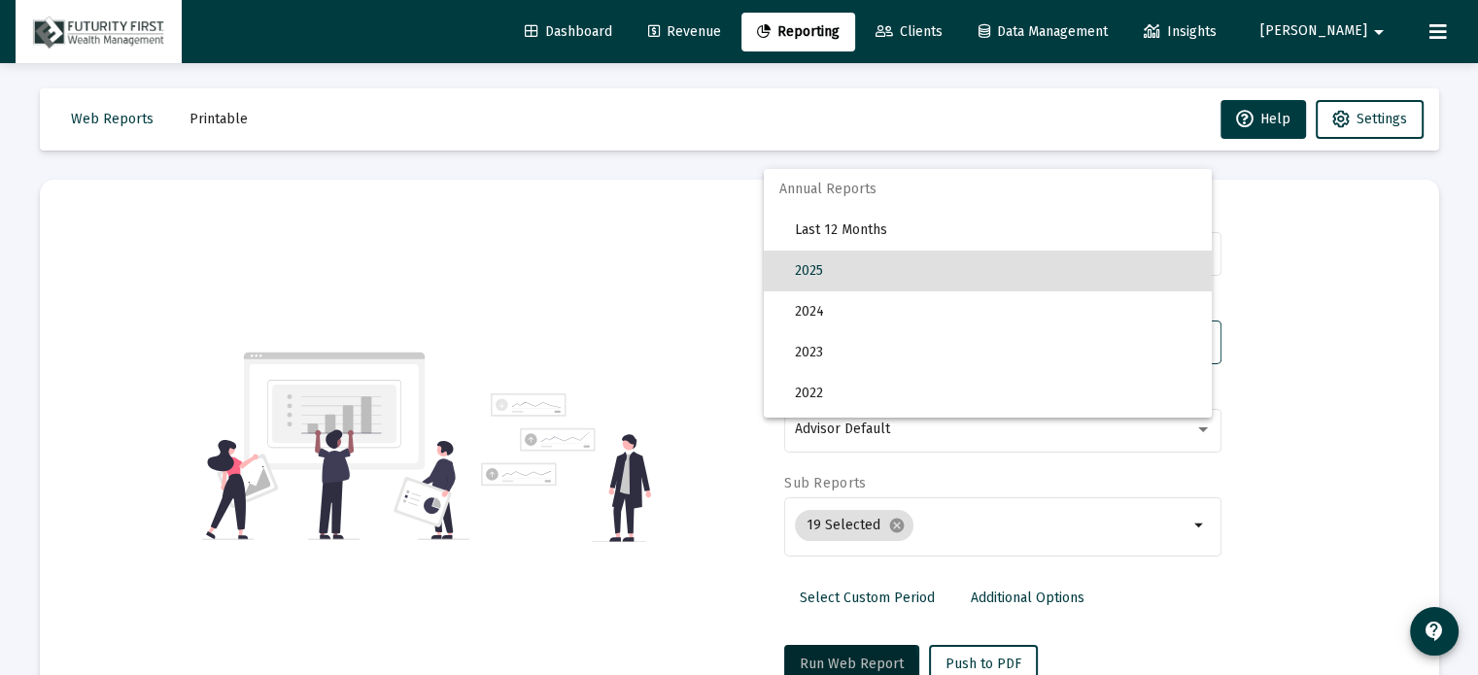
scroll to position [0, 0]
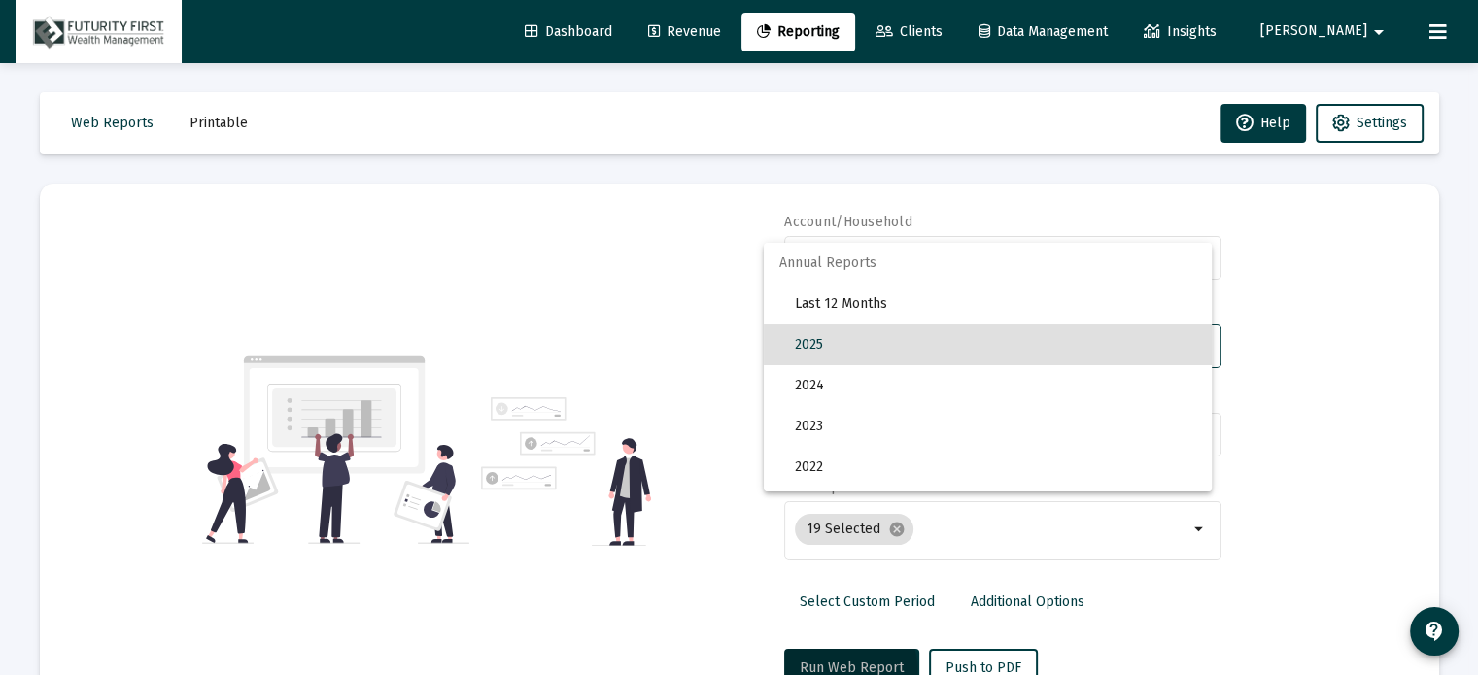
drag, startPoint x: 847, startPoint y: 240, endPoint x: 875, endPoint y: 206, distance: 44.2
click at [847, 240] on div at bounding box center [739, 337] width 1478 height 675
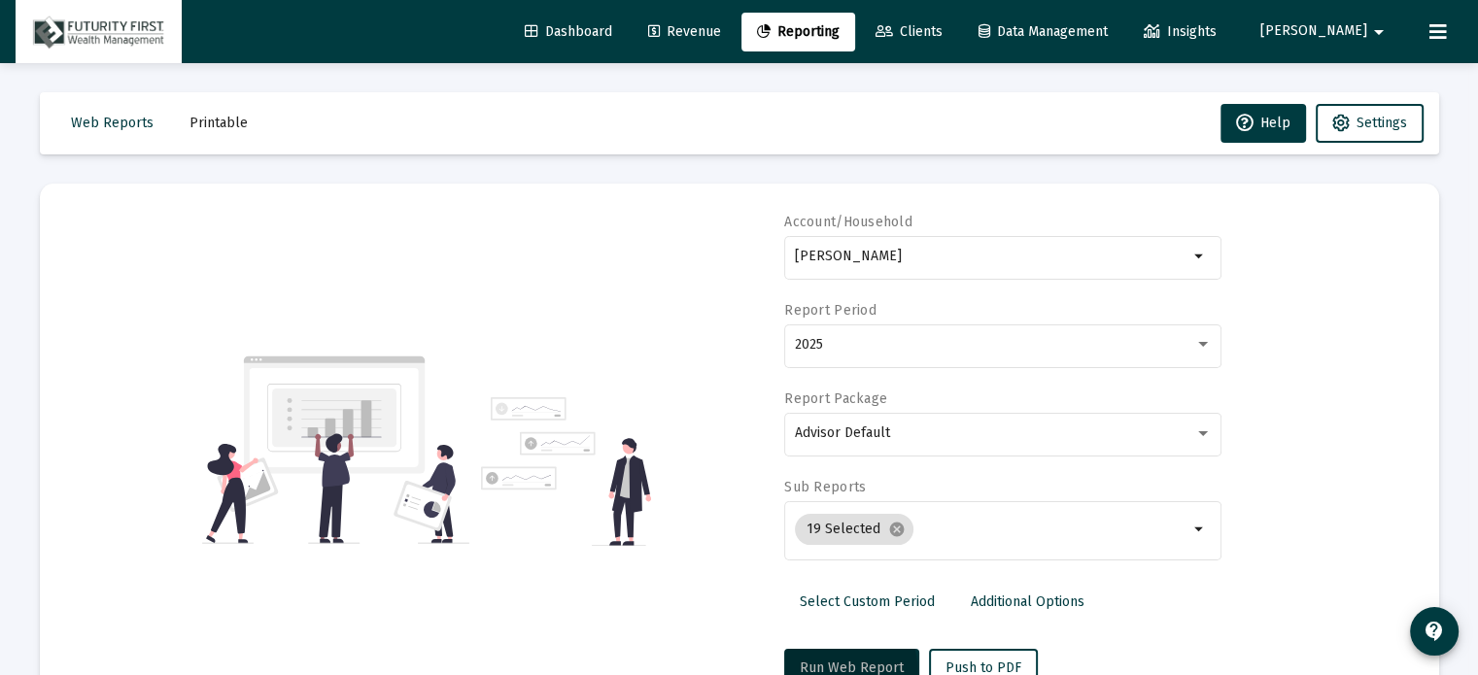
click at [609, 249] on div "Account/Household [PERSON_NAME] arrow_drop_down Report Period 2025 Report Packa…" at bounding box center [739, 450] width 1341 height 475
click at [911, 245] on div "[PERSON_NAME]" at bounding box center [991, 256] width 393 height 48
click at [898, 264] on div "[PERSON_NAME]" at bounding box center [991, 256] width 393 height 48
drag, startPoint x: 895, startPoint y: 265, endPoint x: 677, endPoint y: 263, distance: 217.6
click at [677, 263] on div "Account/Household [PERSON_NAME] arrow_drop_down Report Period 2025 Report Packa…" at bounding box center [739, 450] width 1341 height 475
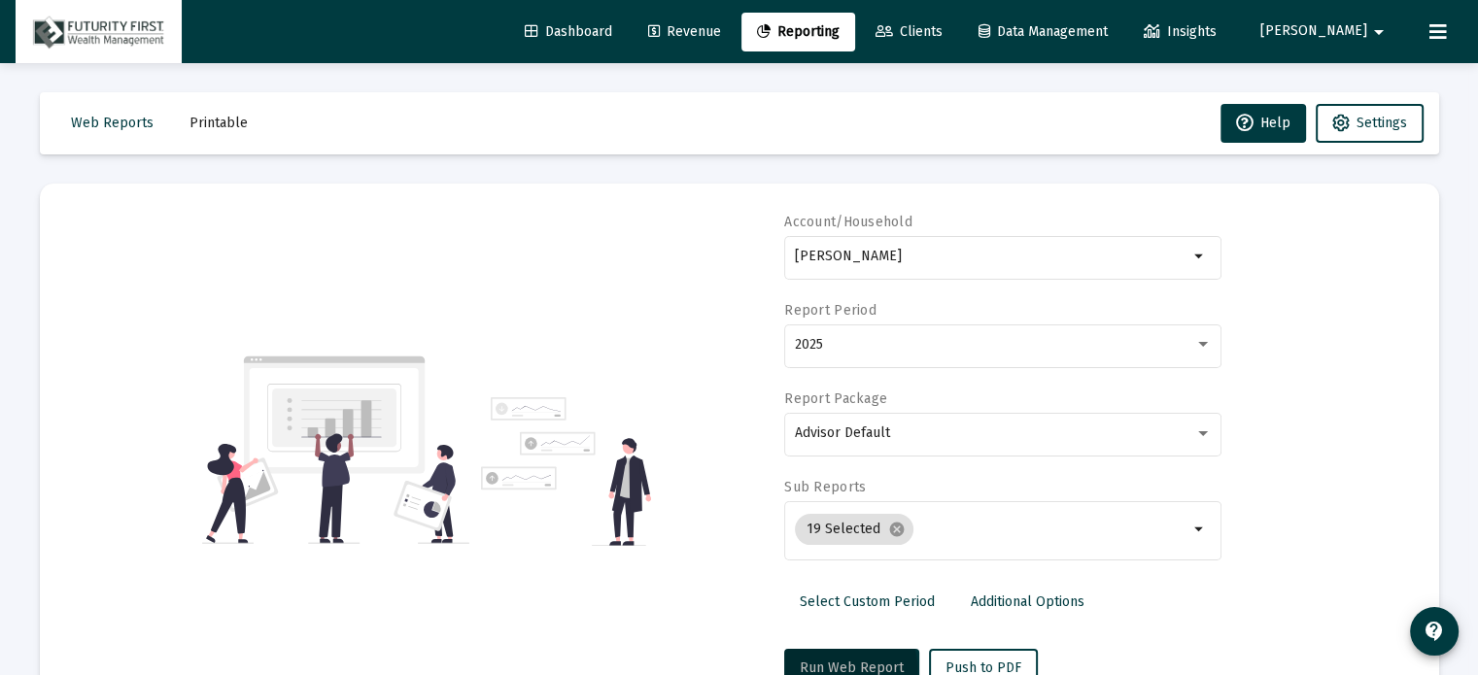
click at [578, 385] on div at bounding box center [426, 450] width 340 height 192
click at [721, 30] on span "Revenue" at bounding box center [684, 31] width 73 height 17
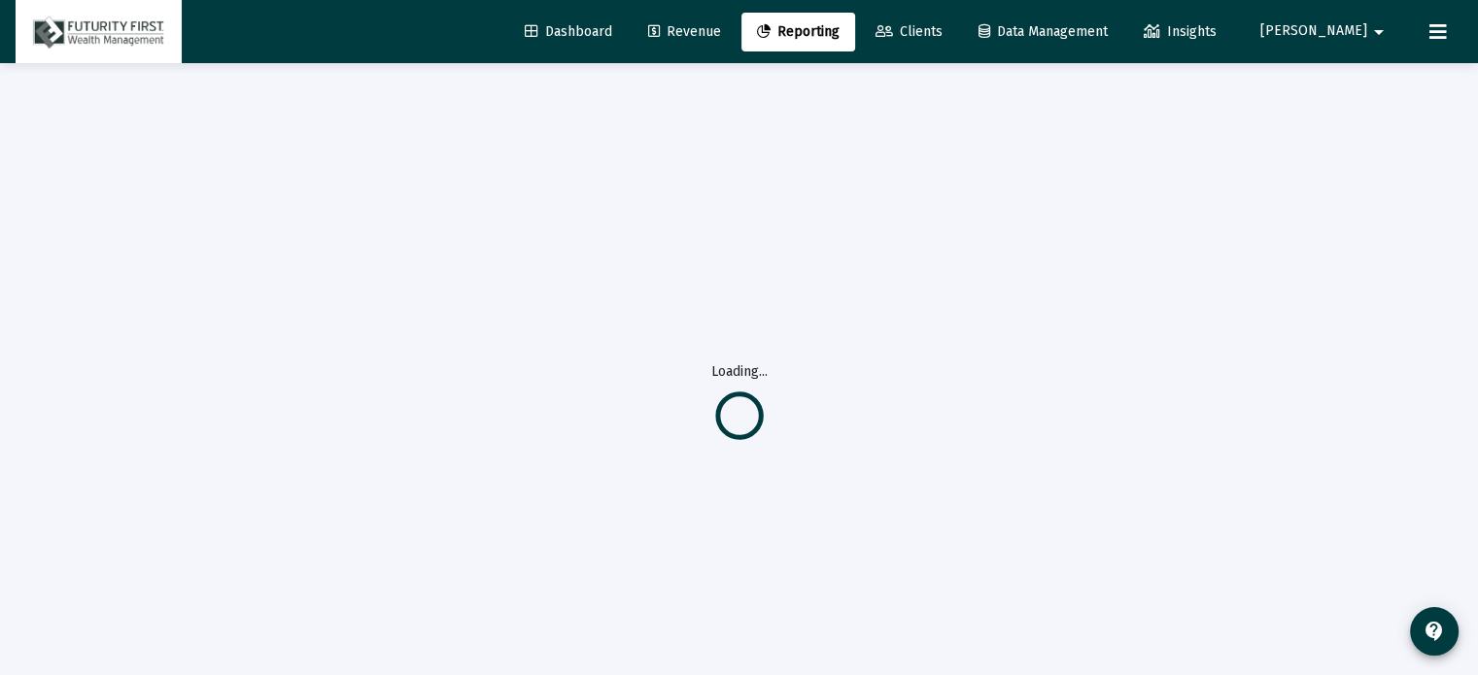
drag, startPoint x: 629, startPoint y: 30, endPoint x: 684, endPoint y: 26, distance: 55.5
click at [612, 30] on span "Dashboard" at bounding box center [568, 31] width 87 height 17
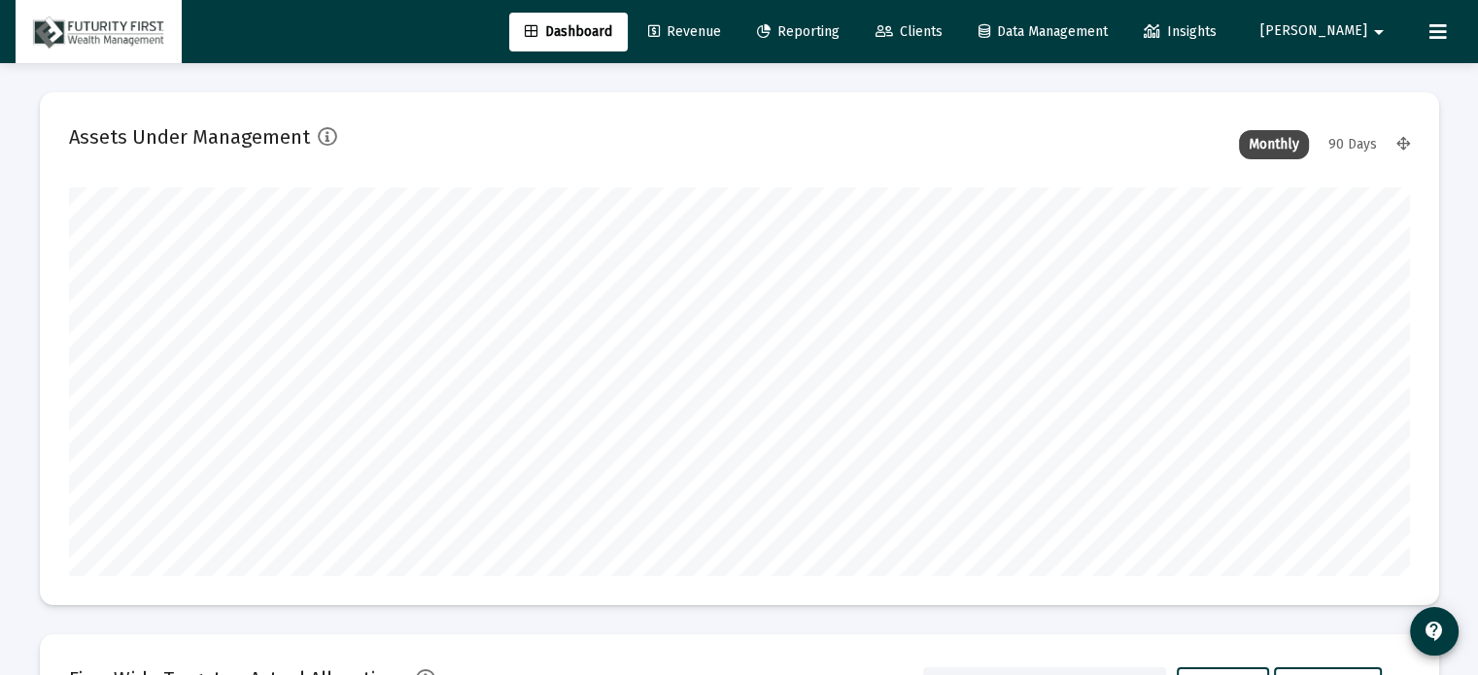
scroll to position [389, 627]
click at [839, 30] on span "Reporting" at bounding box center [798, 31] width 83 height 17
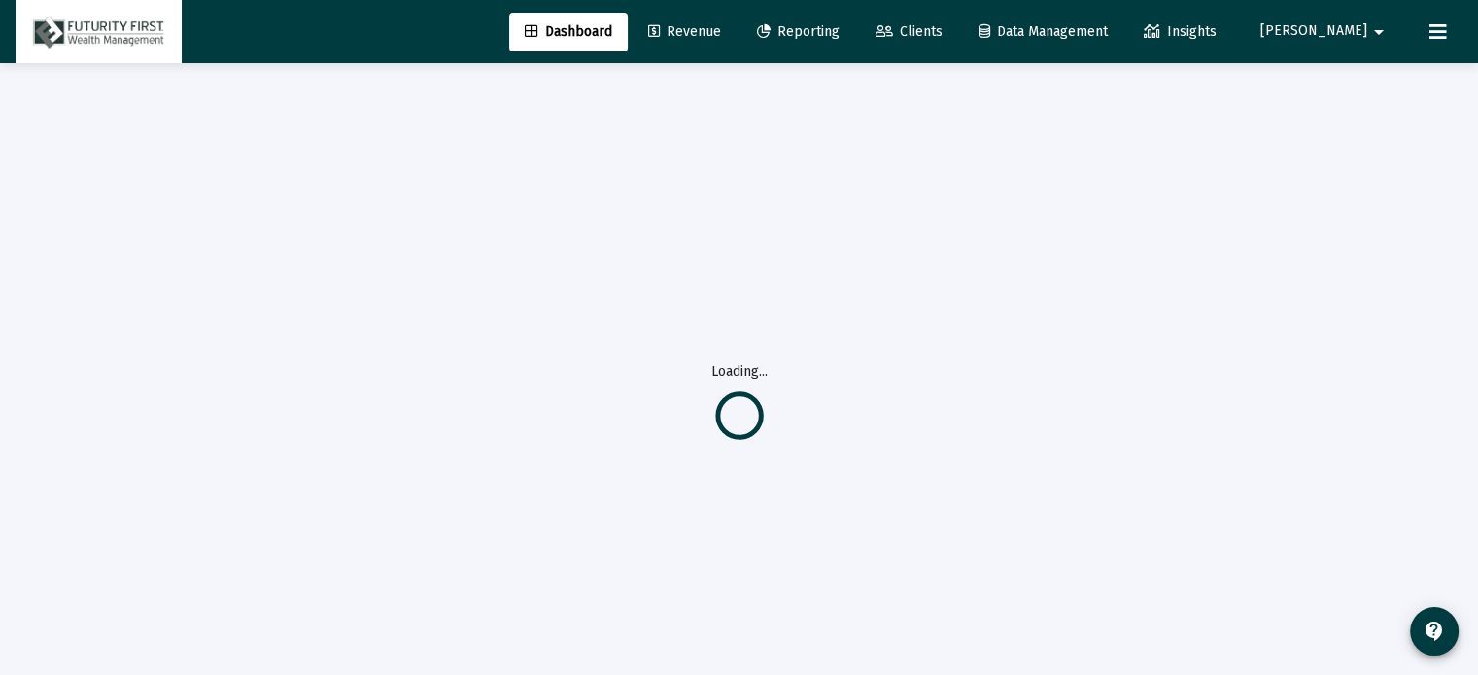
select select "View all"
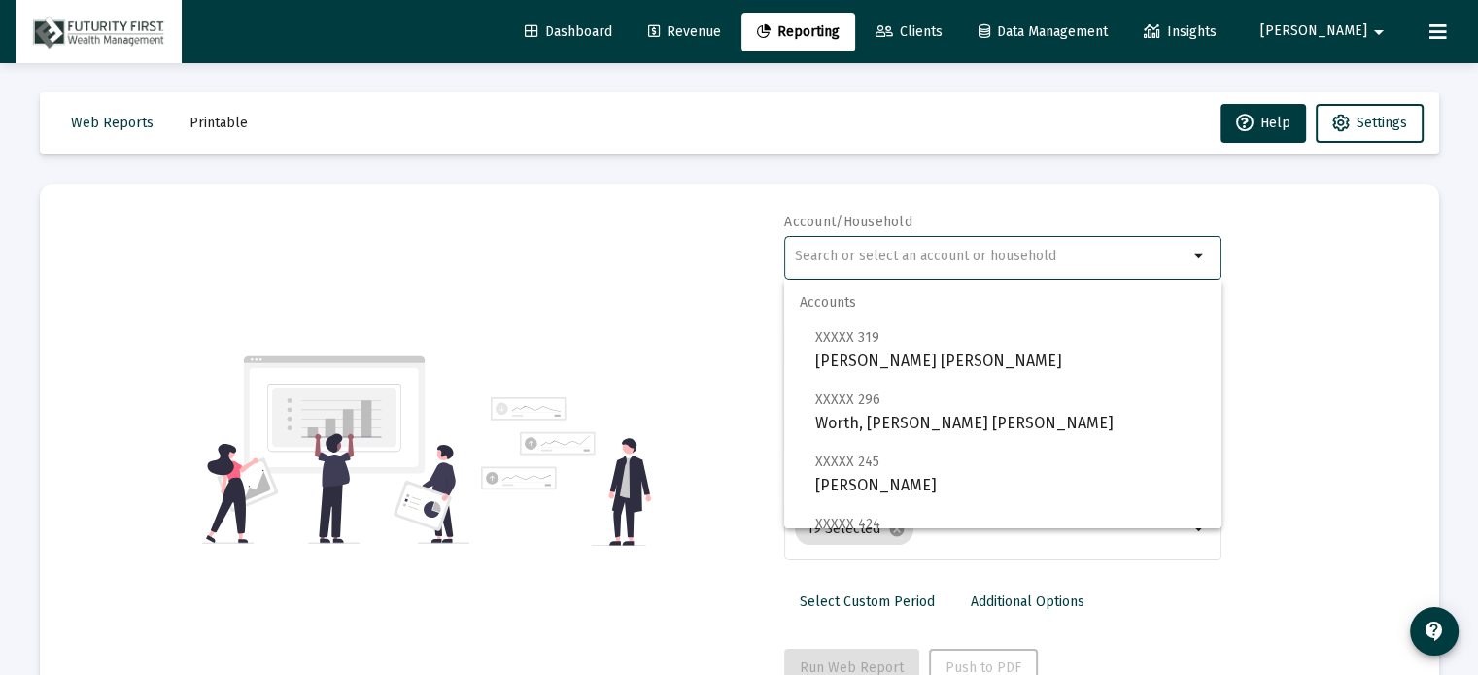
click at [913, 249] on input "text" at bounding box center [991, 257] width 393 height 16
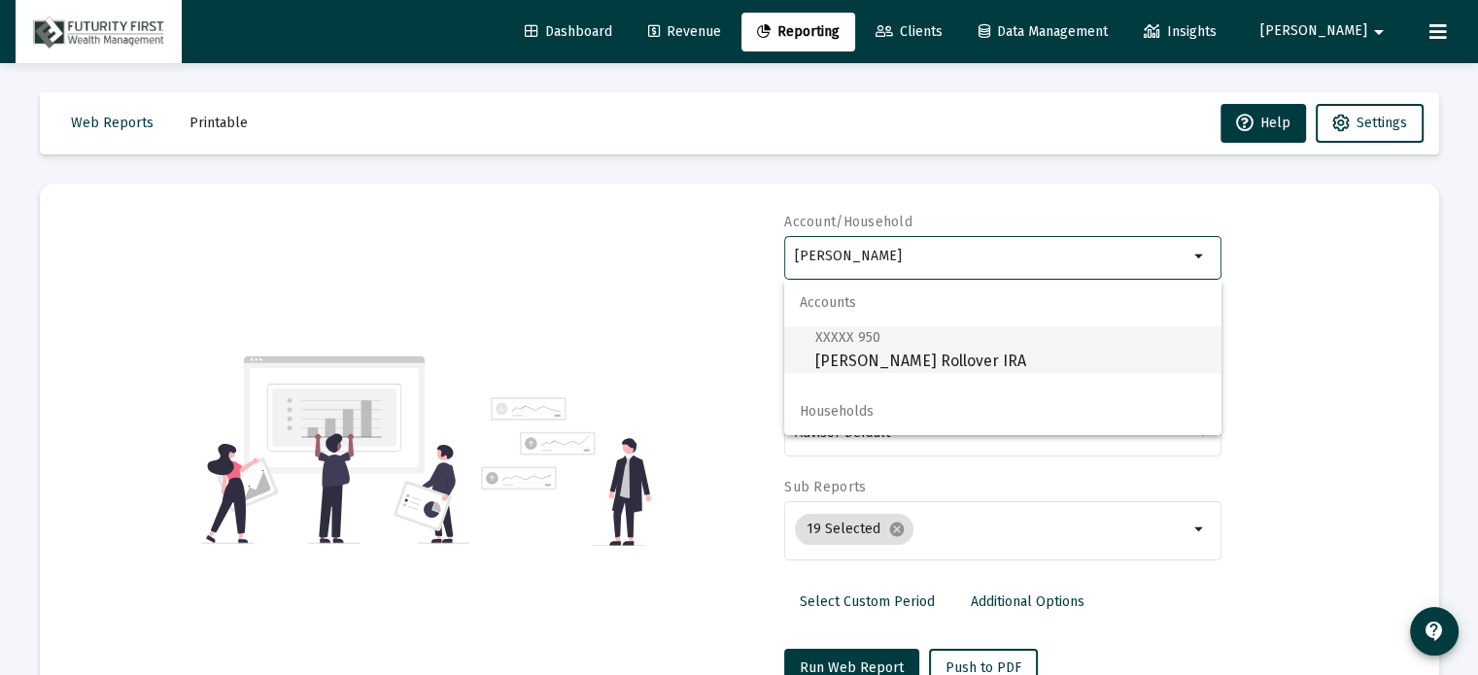
click at [894, 355] on span "XXXXX 950 [PERSON_NAME] Rollover IRA" at bounding box center [1010, 349] width 391 height 48
type input "[PERSON_NAME] Rollover IRA"
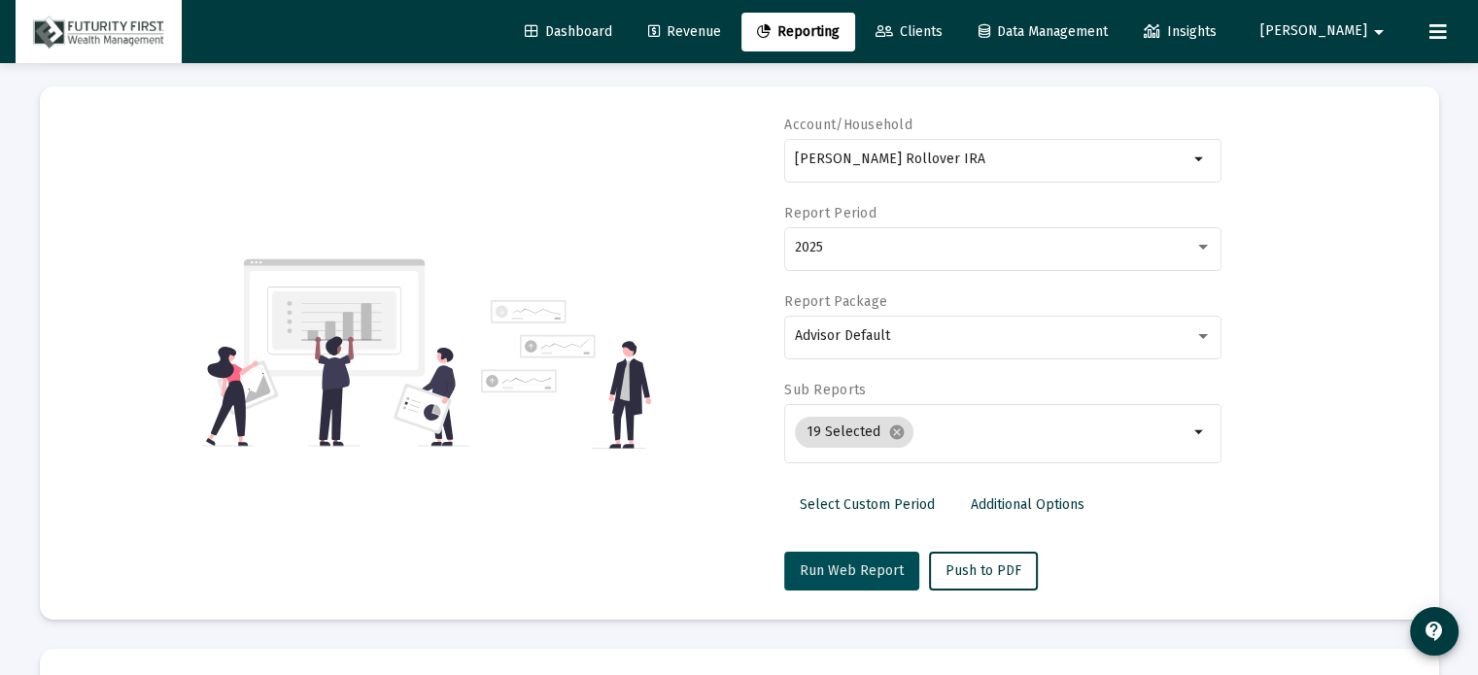
click at [855, 560] on button "Run Web Report" at bounding box center [851, 571] width 135 height 39
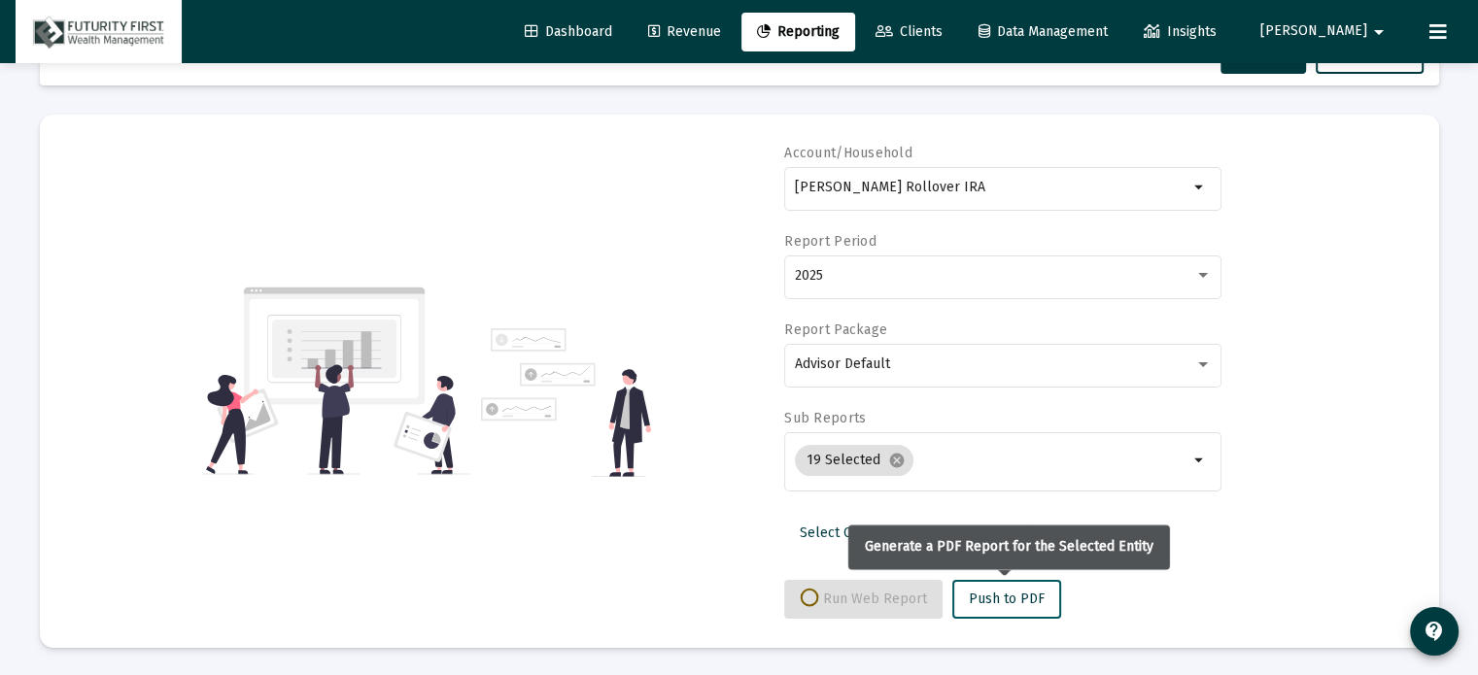
select select "View all"
click at [1018, 602] on button "Push to PDF" at bounding box center [983, 599] width 109 height 39
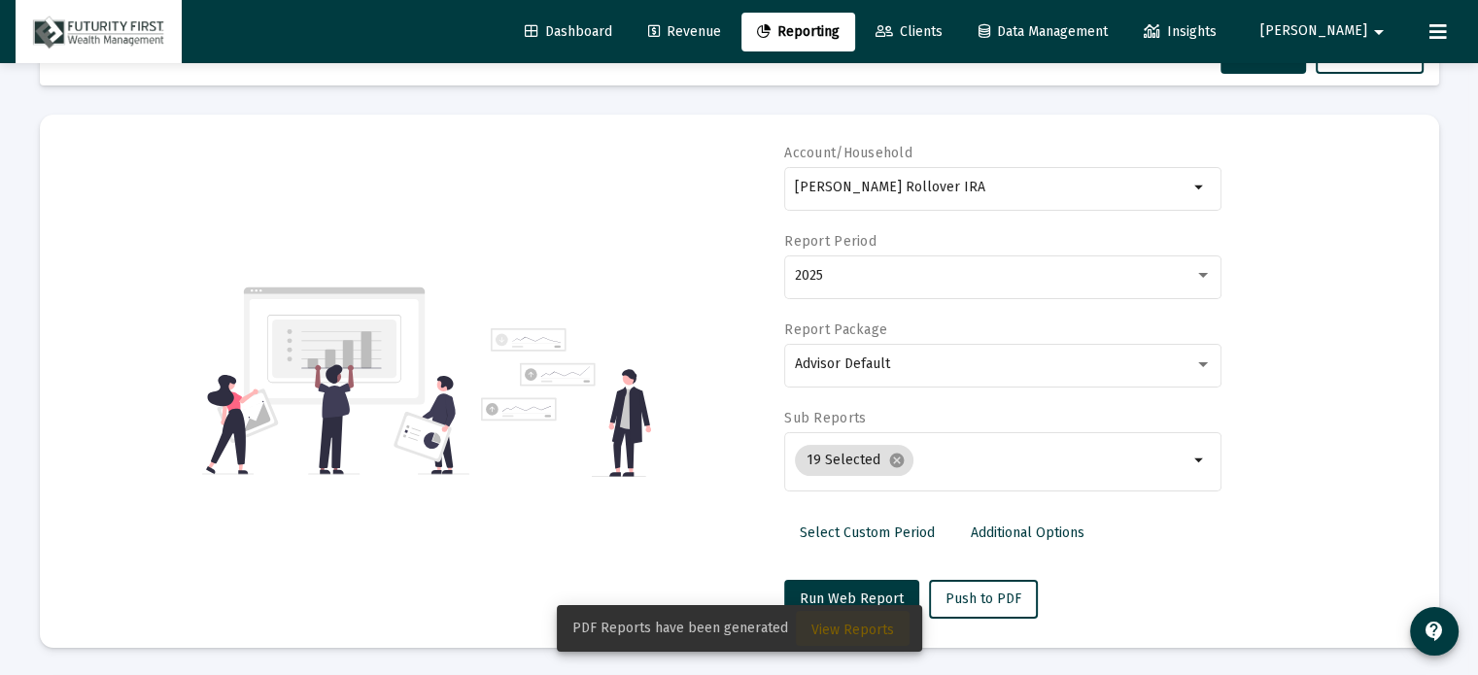
click at [853, 635] on span "View Reports" at bounding box center [852, 630] width 83 height 17
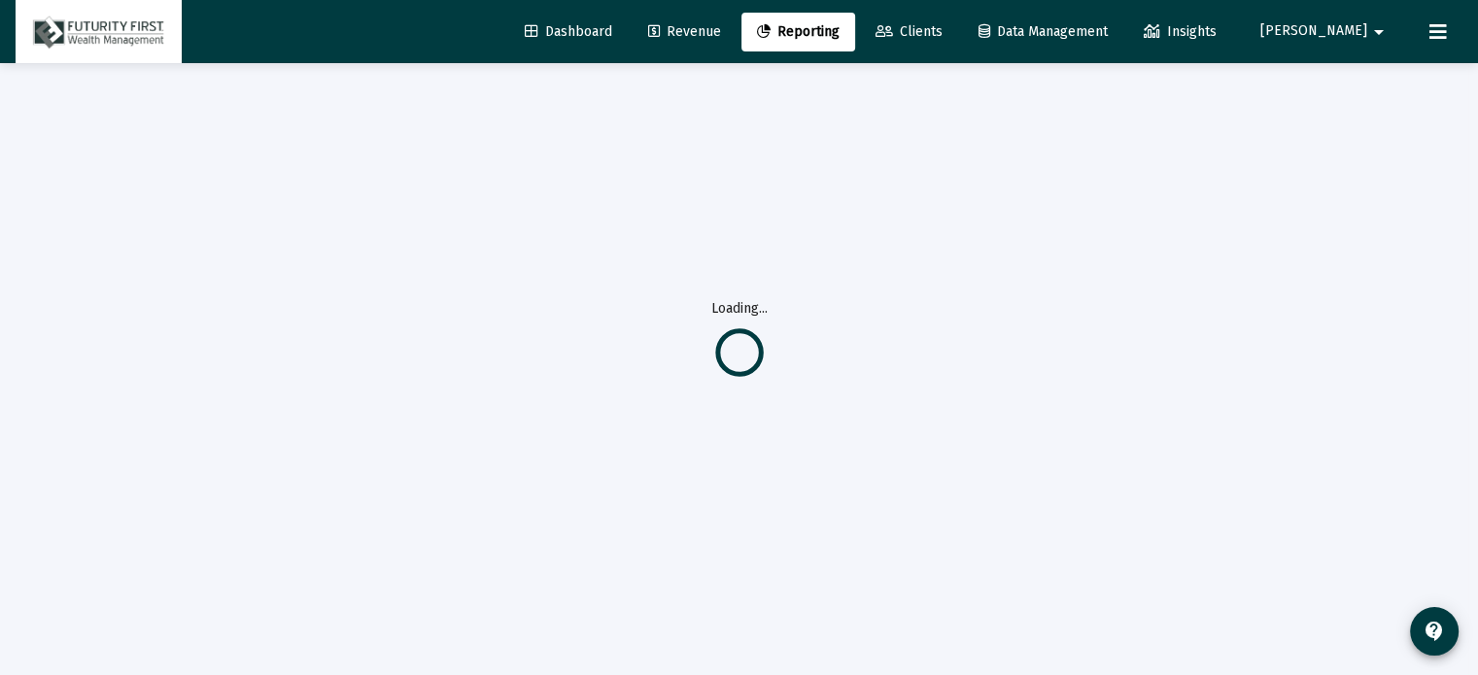
scroll to position [62, 0]
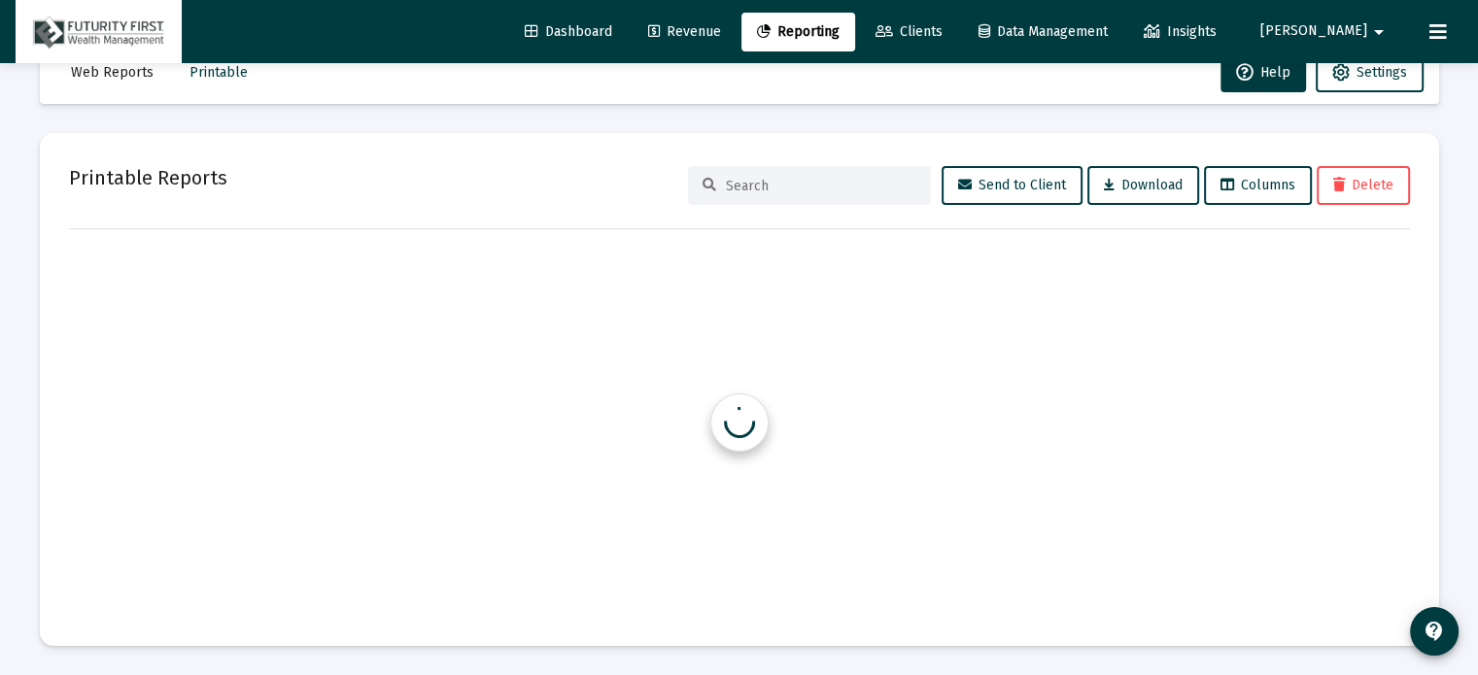
scroll to position [51, 0]
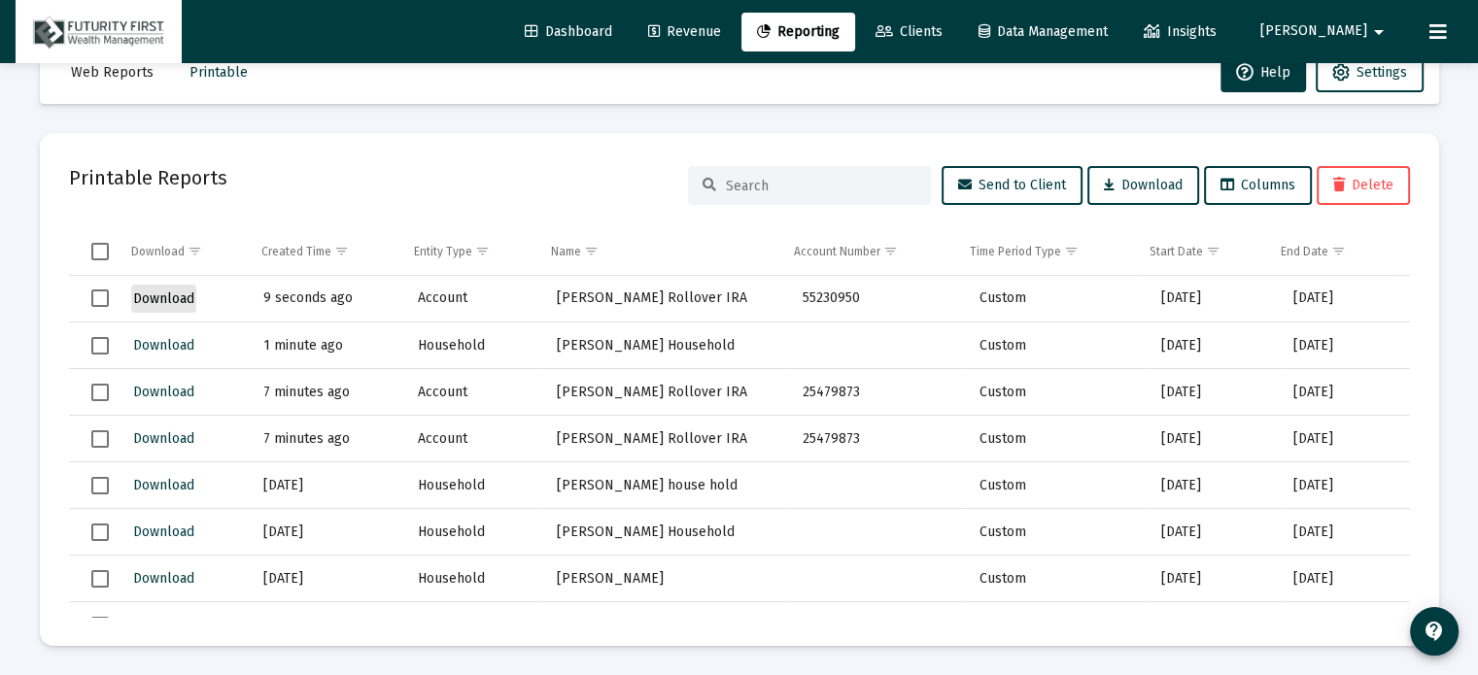
drag, startPoint x: 167, startPoint y: 293, endPoint x: 167, endPoint y: 312, distance: 18.5
click at [167, 299] on span "Download" at bounding box center [163, 299] width 61 height 17
